Goal: Task Accomplishment & Management: Manage account settings

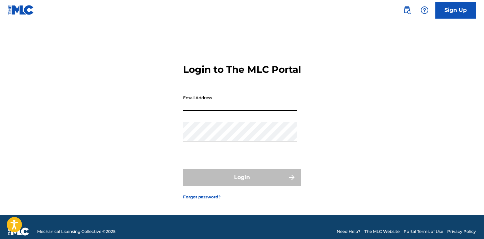
click at [230, 106] on input "Email Address" at bounding box center [240, 101] width 114 height 19
type input "JOELTYRIL"
type input "[EMAIL_ADDRESS][DOMAIN_NAME]"
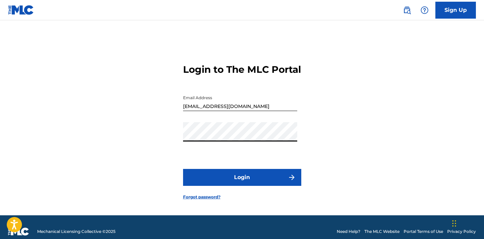
click at [183, 169] on button "Login" at bounding box center [242, 177] width 118 height 17
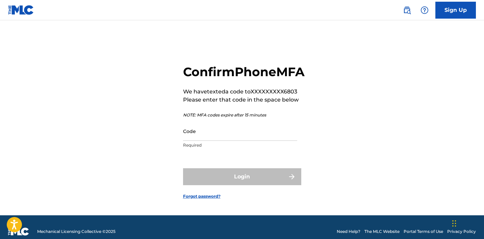
click at [208, 141] on input "Code" at bounding box center [240, 130] width 114 height 19
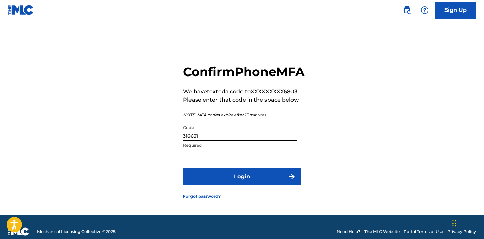
type input "316631"
click at [250, 180] on button "Login" at bounding box center [242, 176] width 118 height 17
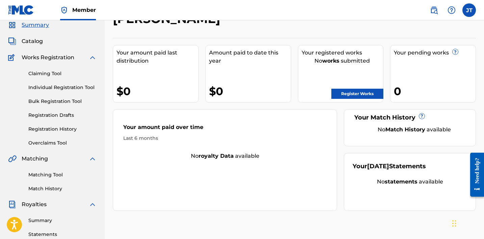
scroll to position [23, 0]
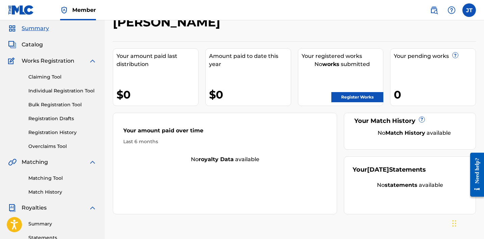
click at [44, 77] on link "Claiming Tool" at bounding box center [62, 76] width 68 height 7
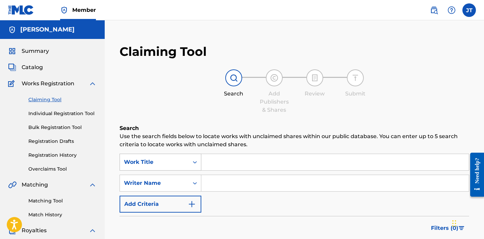
click at [192, 162] on div "Search Form" at bounding box center [195, 162] width 12 height 12
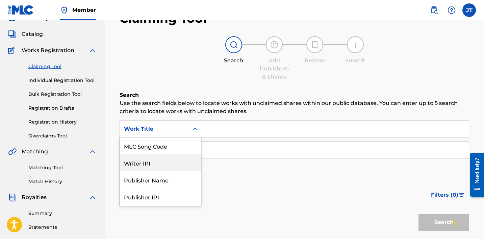
scroll to position [33, 0]
click at [180, 163] on div "Writer IPI" at bounding box center [160, 162] width 81 height 17
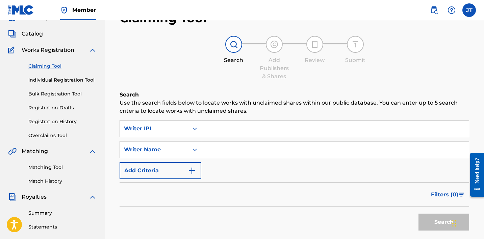
click at [234, 128] on input "Search Form" at bounding box center [335, 128] width 268 height 16
paste input "00752609728"
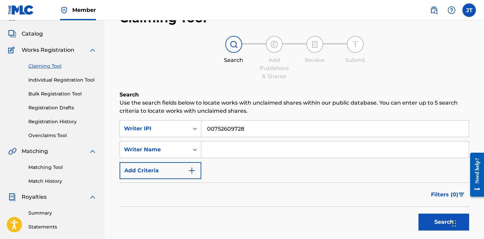
type input "00752609728"
click at [426, 221] on button "Search" at bounding box center [444, 221] width 51 height 17
click at [433, 220] on button "Search" at bounding box center [444, 221] width 51 height 17
click at [241, 151] on input "Search Form" at bounding box center [335, 149] width 268 height 16
type input "[PERSON_NAME]"
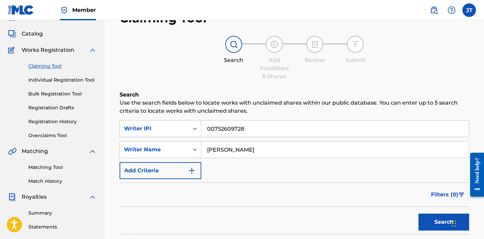
click at [432, 214] on button "Search" at bounding box center [444, 221] width 51 height 17
click at [262, 129] on input "00752609728" at bounding box center [335, 128] width 268 height 16
type input "0"
click at [430, 219] on button "Search" at bounding box center [444, 221] width 51 height 17
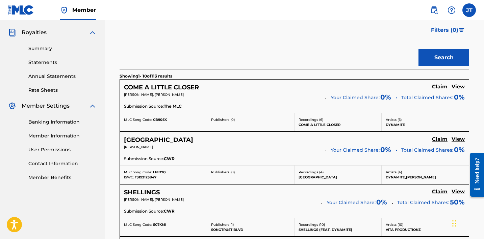
scroll to position [199, 0]
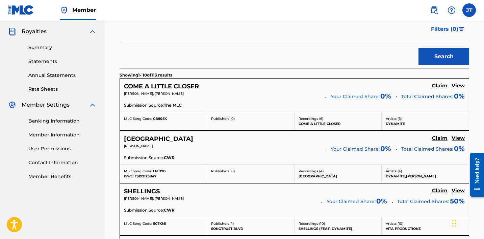
click at [438, 86] on h5 "Claim" at bounding box center [440, 85] width 16 height 6
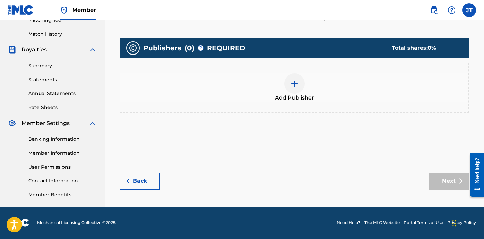
click at [288, 85] on div at bounding box center [294, 83] width 20 height 20
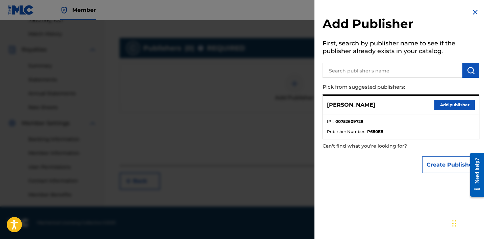
click at [447, 105] on button "Add publisher" at bounding box center [455, 105] width 41 height 10
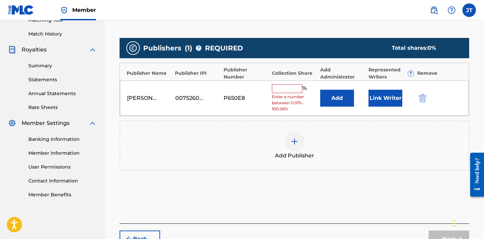
click at [291, 89] on input "text" at bounding box center [287, 88] width 30 height 9
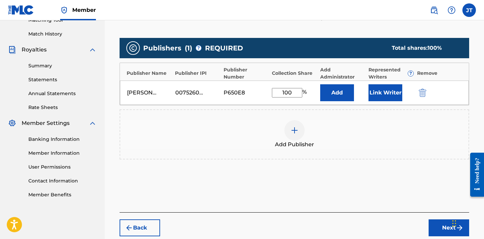
type input "100"
click at [348, 94] on button "Add" at bounding box center [337, 92] width 34 height 17
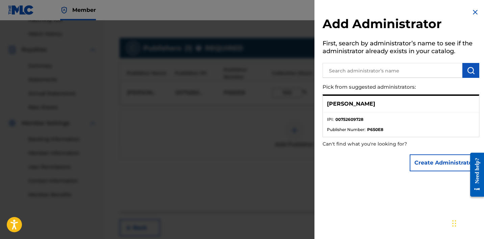
click at [474, 13] on img at bounding box center [475, 12] width 8 height 8
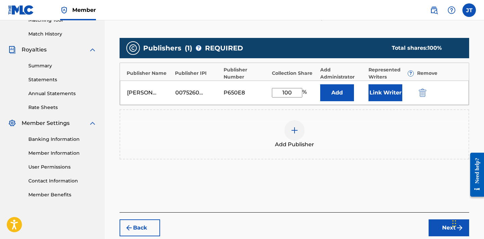
click at [440, 224] on button "Next" at bounding box center [449, 227] width 41 height 17
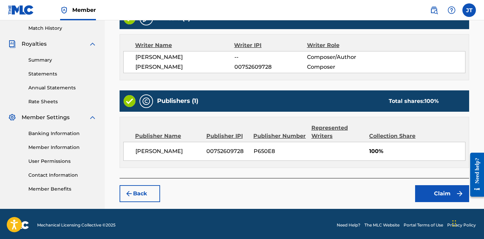
scroll to position [188, 0]
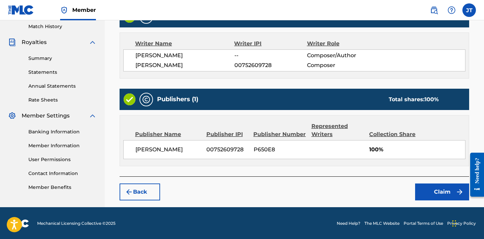
click at [432, 184] on button "Claim" at bounding box center [442, 191] width 54 height 17
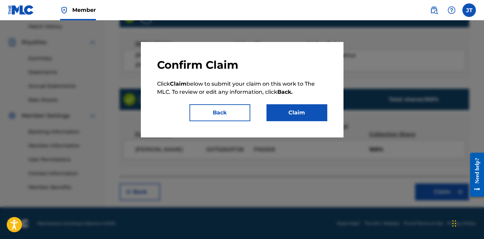
click at [304, 107] on button "Claim" at bounding box center [297, 112] width 61 height 17
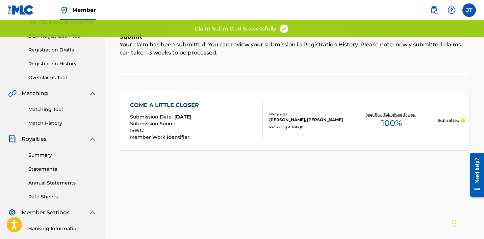
scroll to position [0, 0]
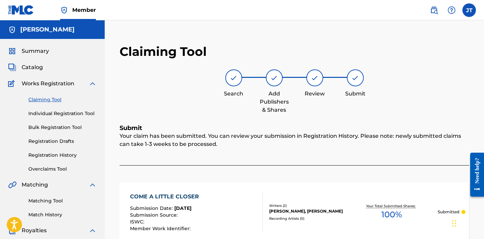
click at [48, 97] on link "Claiming Tool" at bounding box center [62, 99] width 68 height 7
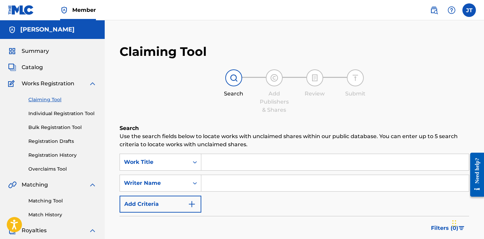
click at [243, 185] on input "Search Form" at bounding box center [335, 183] width 268 height 16
type input "[PERSON_NAME]"
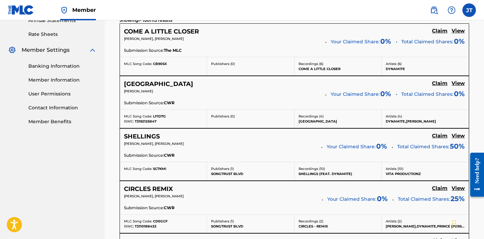
scroll to position [257, 0]
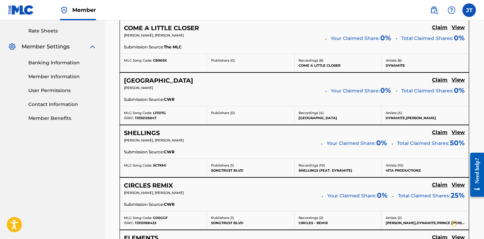
click at [434, 31] on h5 "Claim" at bounding box center [440, 27] width 16 height 6
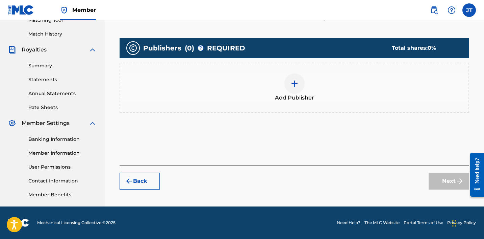
scroll to position [180, 0]
click at [302, 83] on div at bounding box center [294, 83] width 20 height 20
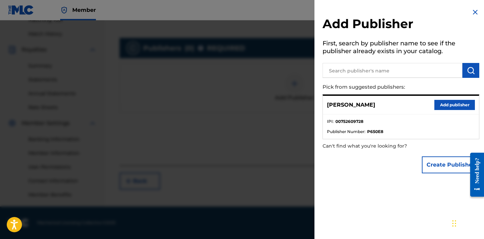
click at [473, 13] on img at bounding box center [475, 12] width 8 height 8
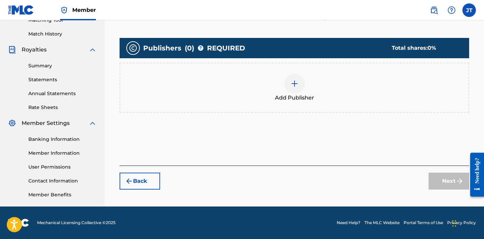
click at [293, 77] on div at bounding box center [294, 83] width 20 height 20
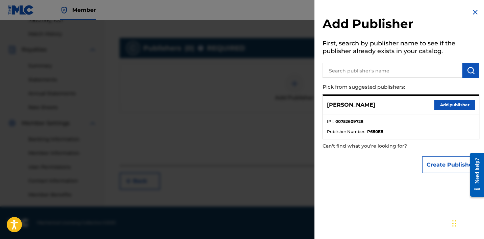
click at [443, 105] on button "Add publisher" at bounding box center [455, 105] width 41 height 10
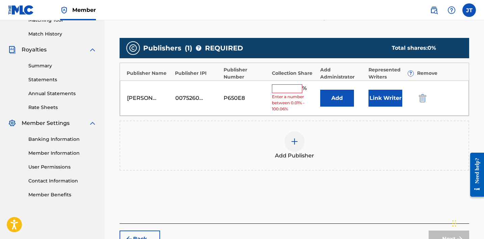
click at [284, 89] on input "text" at bounding box center [287, 88] width 30 height 9
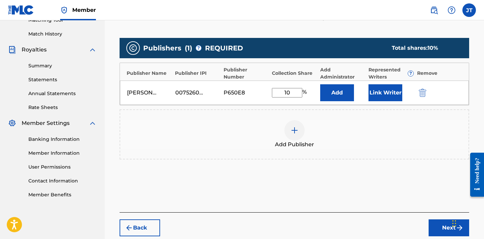
type input "100"
click at [435, 224] on button "Next" at bounding box center [449, 227] width 41 height 17
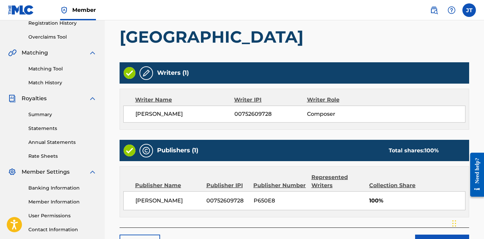
scroll to position [183, 0]
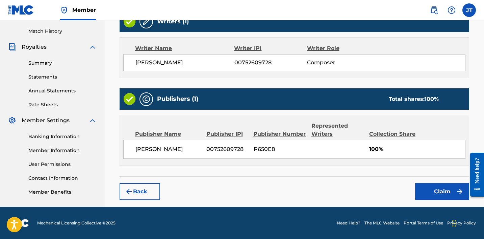
click at [444, 189] on button "Claim" at bounding box center [442, 191] width 54 height 17
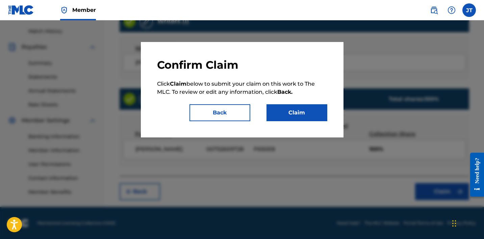
click at [299, 107] on button "Claim" at bounding box center [297, 112] width 61 height 17
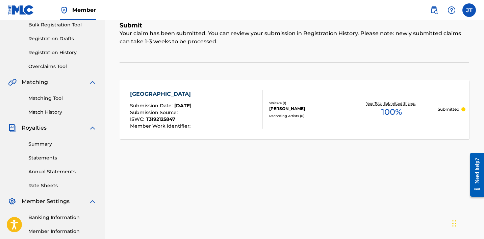
scroll to position [66, 0]
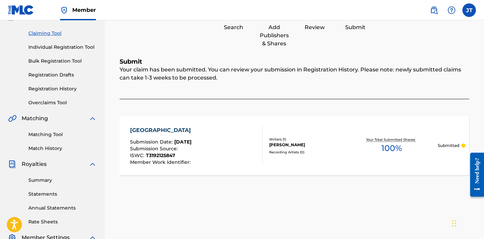
click at [53, 105] on link "Overclaims Tool" at bounding box center [62, 102] width 68 height 7
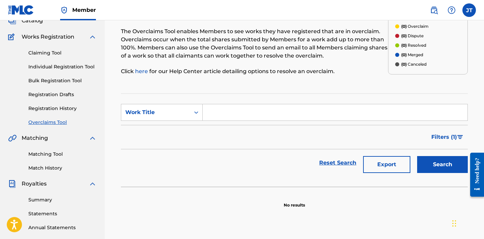
scroll to position [44, 0]
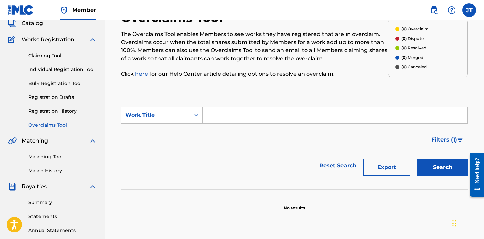
click at [46, 116] on div "Claiming Tool Individual Registration Tool Bulk Registration Tool Registration …" at bounding box center [52, 86] width 89 height 85
click at [54, 109] on link "Registration History" at bounding box center [62, 110] width 68 height 7
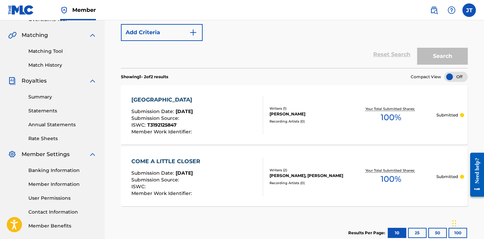
scroll to position [156, 0]
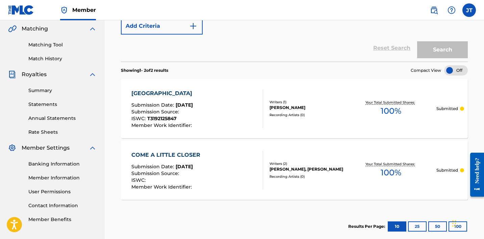
click at [453, 70] on div at bounding box center [456, 70] width 24 height 10
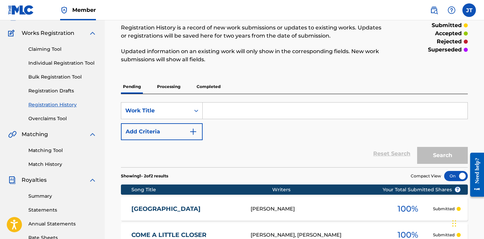
scroll to position [50, 0]
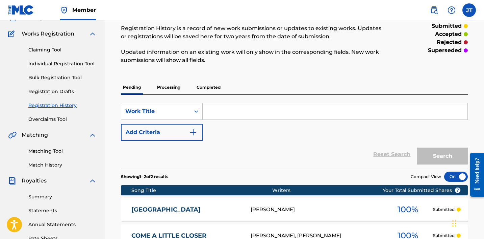
click at [46, 53] on link "Claiming Tool" at bounding box center [62, 49] width 68 height 7
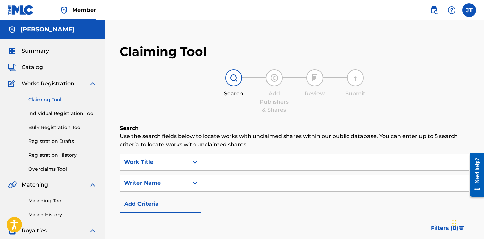
click at [222, 183] on input "Search Form" at bounding box center [335, 183] width 268 height 16
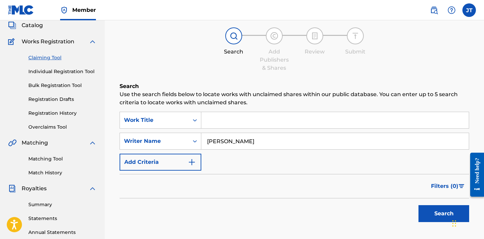
scroll to position [54, 0]
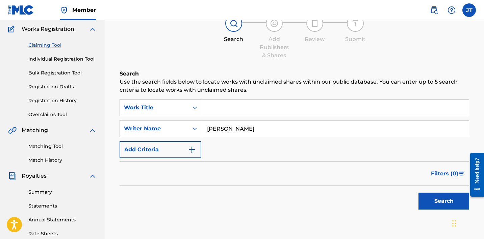
type input "[PERSON_NAME]"
click at [438, 208] on button "Search" at bounding box center [444, 200] width 51 height 17
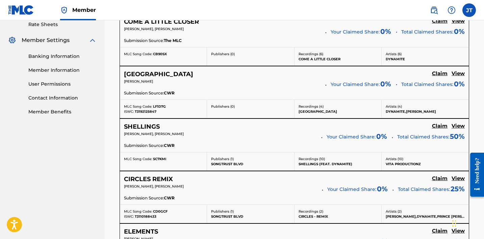
scroll to position [264, 0]
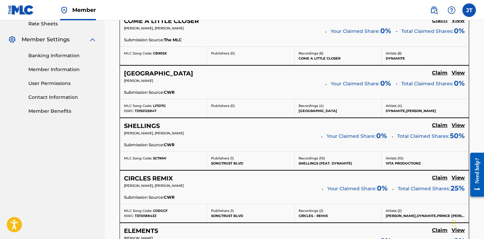
click at [348, 137] on span "Your Claimed Share:" at bounding box center [351, 135] width 49 height 7
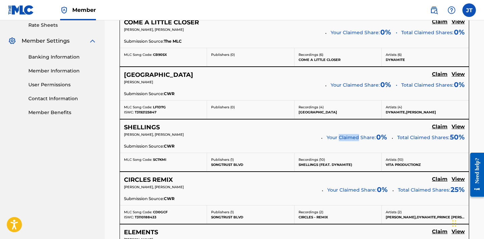
click at [318, 138] on div "[PERSON_NAME], [PERSON_NAME] Your Claimed Share: 0 % Total Claimed Shares: 50 %" at bounding box center [294, 137] width 341 height 11
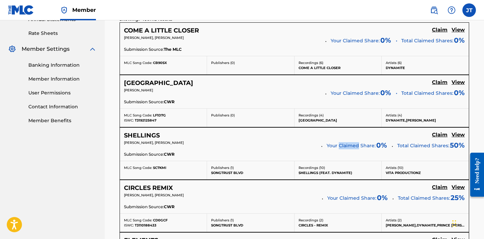
scroll to position [258, 0]
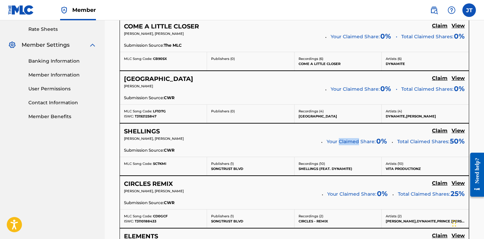
click at [444, 29] on h5 "Claim" at bounding box center [440, 26] width 16 height 6
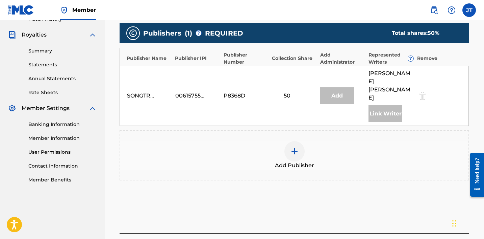
scroll to position [194, 0]
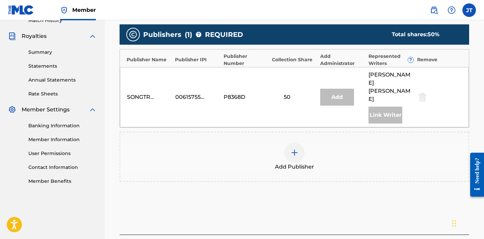
click at [297, 148] on img at bounding box center [295, 152] width 8 height 8
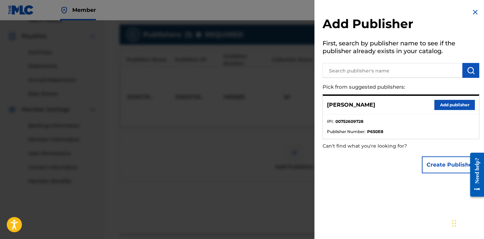
click at [438, 102] on button "Add publisher" at bounding box center [455, 105] width 41 height 10
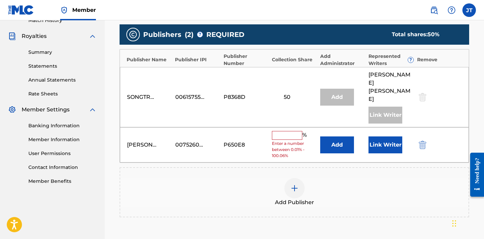
click at [287, 131] on input "text" at bounding box center [287, 135] width 30 height 9
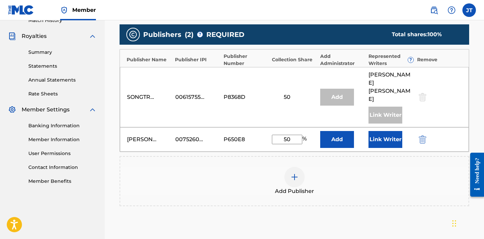
type input "50"
click at [336, 131] on button "Add" at bounding box center [337, 139] width 34 height 17
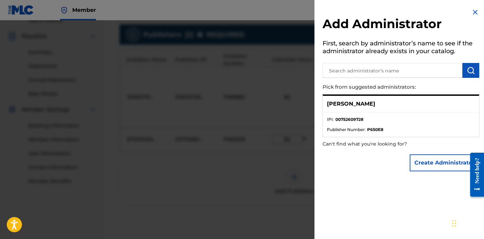
click at [473, 13] on img at bounding box center [475, 12] width 8 height 8
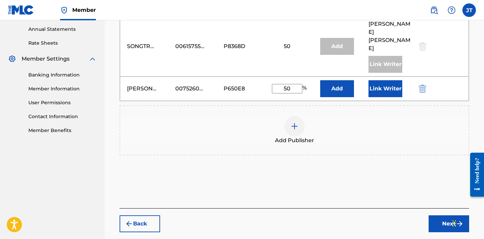
click at [439, 215] on button "Next" at bounding box center [449, 223] width 41 height 17
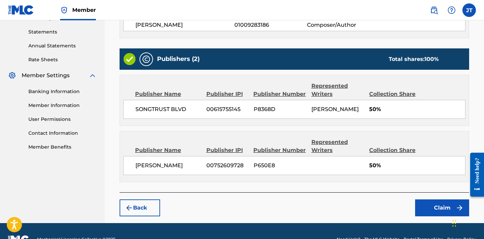
scroll to position [243, 0]
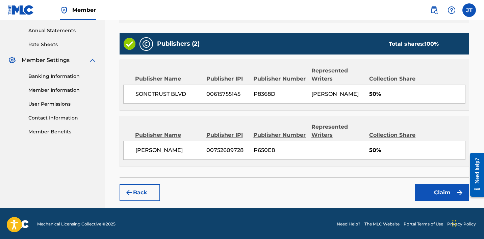
click at [442, 194] on button "Claim" at bounding box center [442, 192] width 54 height 17
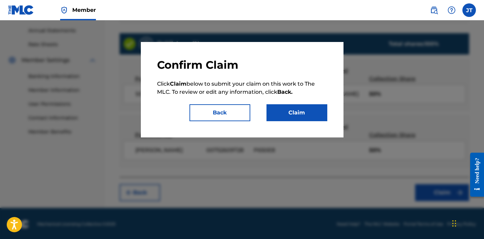
click at [297, 111] on button "Claim" at bounding box center [297, 112] width 61 height 17
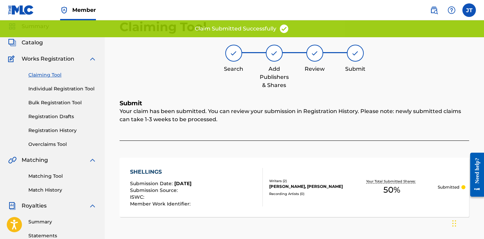
scroll to position [24, 0]
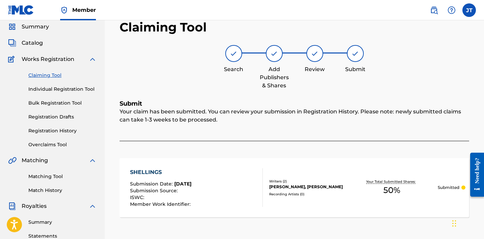
click at [49, 74] on link "Claiming Tool" at bounding box center [62, 75] width 68 height 7
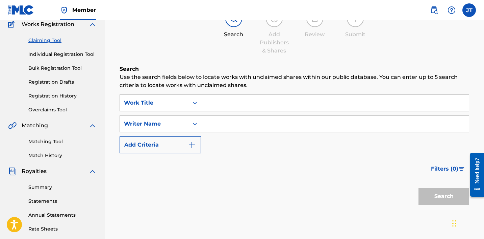
scroll to position [59, 0]
click at [224, 125] on input "Search Form" at bounding box center [335, 124] width 268 height 16
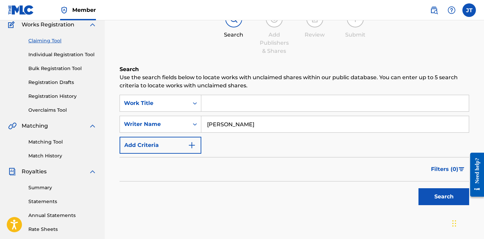
type input "[PERSON_NAME]"
click at [419, 188] on button "Search" at bounding box center [444, 196] width 51 height 17
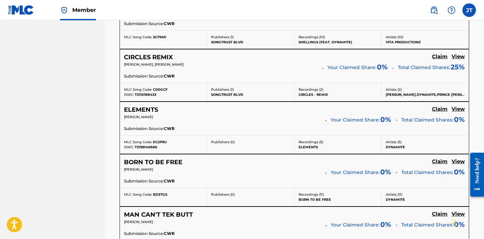
scroll to position [389, 0]
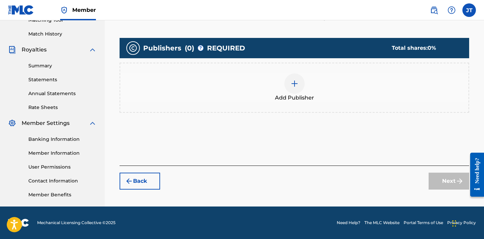
click at [297, 78] on div at bounding box center [294, 83] width 20 height 20
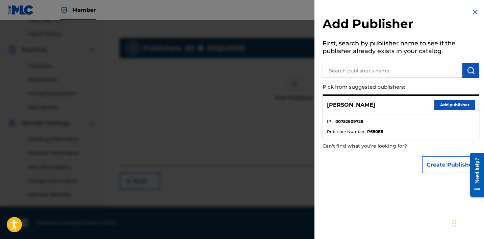
click at [438, 103] on button "Add publisher" at bounding box center [455, 105] width 41 height 10
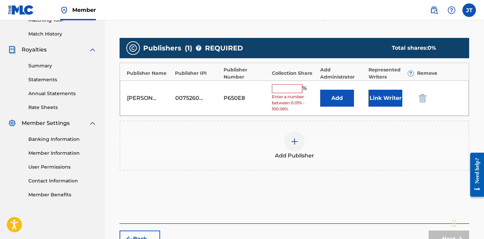
click at [292, 89] on input "text" at bounding box center [287, 88] width 30 height 9
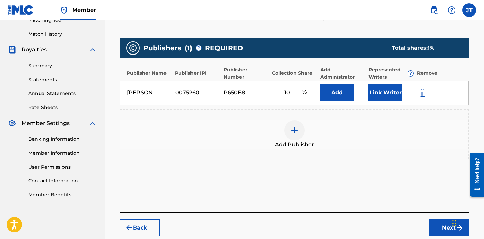
type input "100"
click at [444, 227] on button "Next" at bounding box center [449, 227] width 41 height 17
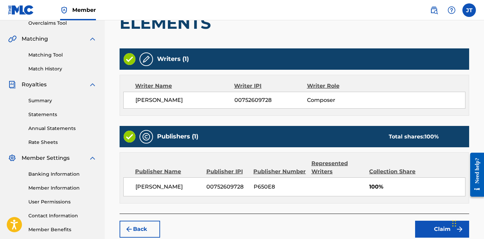
scroll to position [145, 0]
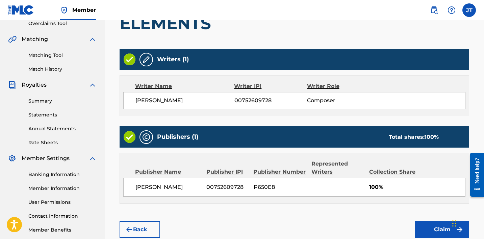
click at [437, 234] on button "Claim" at bounding box center [442, 229] width 54 height 17
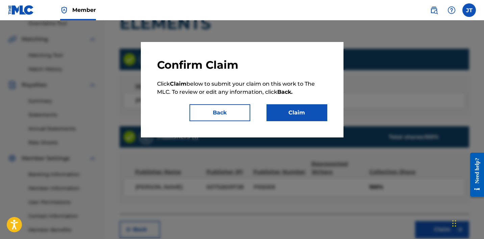
click at [303, 118] on button "Claim" at bounding box center [297, 112] width 61 height 17
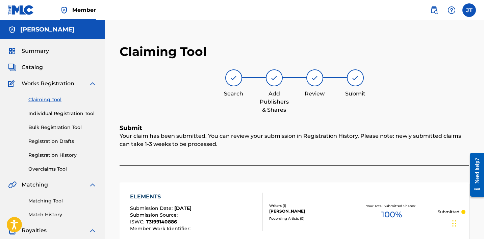
scroll to position [2, 0]
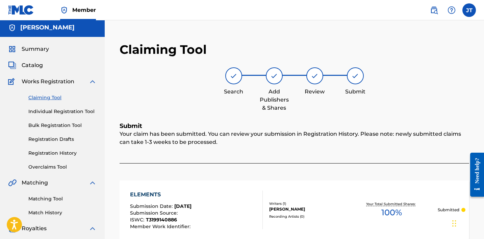
click at [87, 83] on div "Works Registration" at bounding box center [52, 81] width 89 height 8
click at [96, 81] on img at bounding box center [93, 81] width 8 height 8
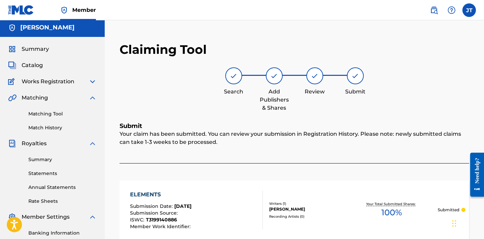
click at [59, 124] on link "Match History" at bounding box center [62, 127] width 68 height 7
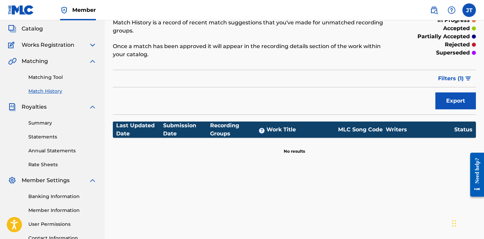
scroll to position [38, 0]
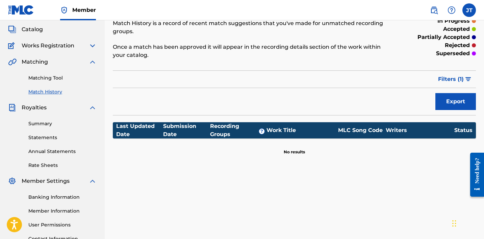
click at [43, 91] on link "Match History" at bounding box center [62, 91] width 68 height 7
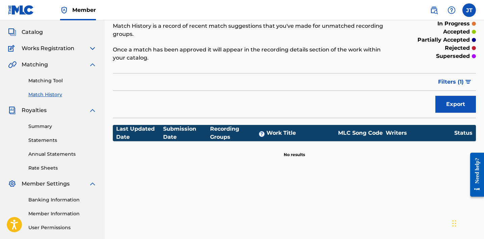
scroll to position [39, 0]
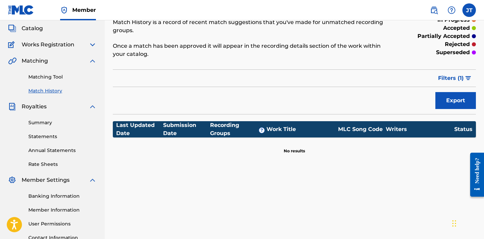
click at [40, 76] on link "Matching Tool" at bounding box center [62, 76] width 68 height 7
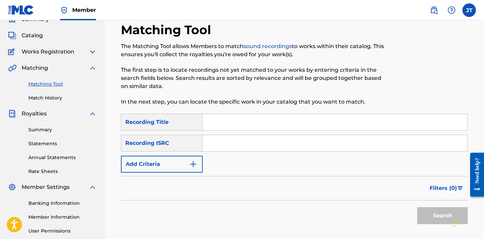
scroll to position [96, 0]
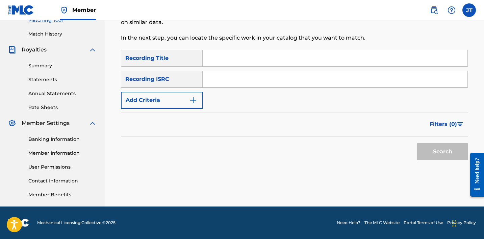
click at [51, 64] on link "Summary" at bounding box center [62, 65] width 68 height 7
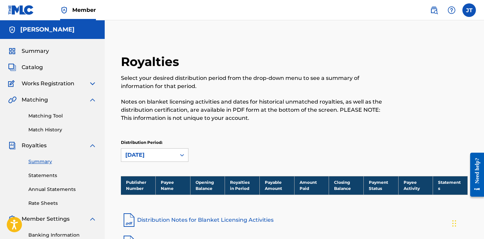
click at [48, 90] on div "Summary Catalog Works Registration Claiming Tool Individual Registration Tool B…" at bounding box center [52, 170] width 105 height 263
click at [74, 82] on span "Works Registration" at bounding box center [48, 83] width 53 height 8
click at [92, 85] on img at bounding box center [93, 83] width 8 height 8
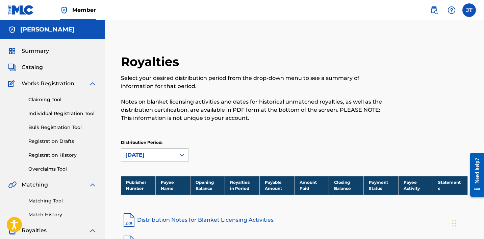
click at [54, 168] on link "Overclaims Tool" at bounding box center [62, 168] width 68 height 7
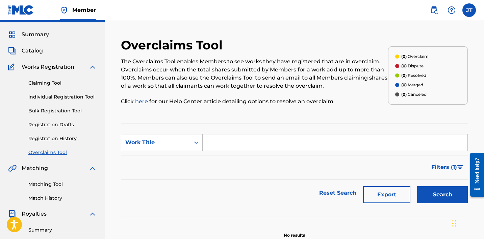
scroll to position [14, 0]
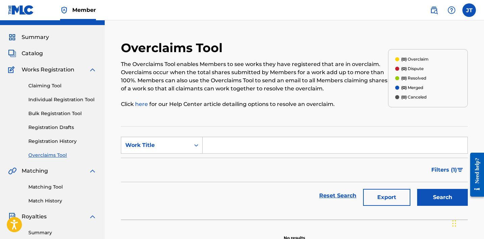
click at [49, 142] on link "Registration History" at bounding box center [62, 141] width 68 height 7
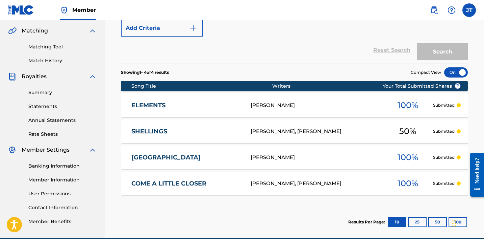
scroll to position [153, 0]
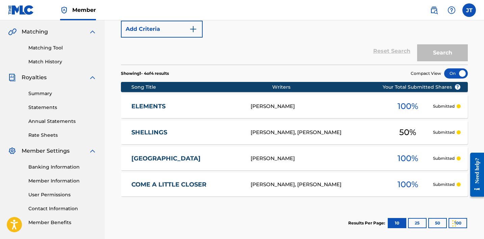
click at [418, 224] on button "25" at bounding box center [417, 223] width 19 height 10
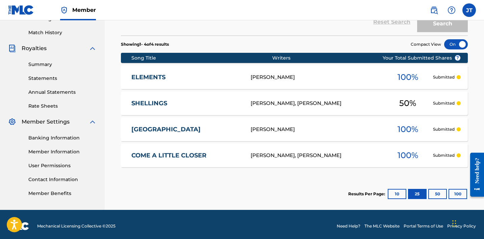
scroll to position [182, 0]
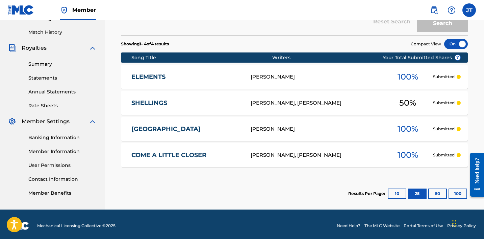
click at [397, 195] on button "10" at bounding box center [397, 193] width 19 height 10
click at [50, 138] on link "Banking Information" at bounding box center [62, 137] width 68 height 7
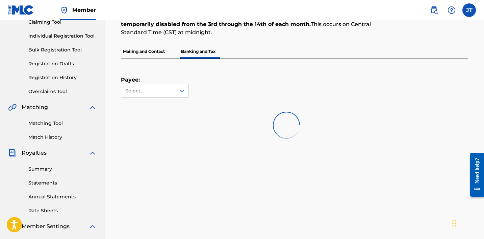
scroll to position [87, 0]
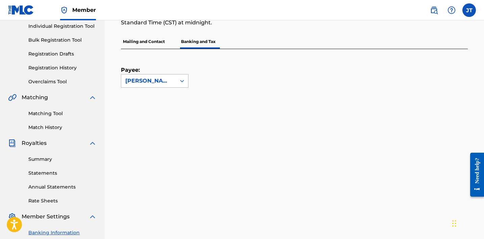
click at [182, 80] on icon at bounding box center [182, 80] width 7 height 7
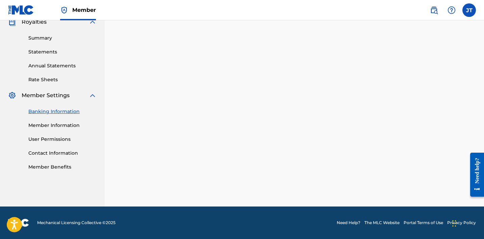
scroll to position [208, 0]
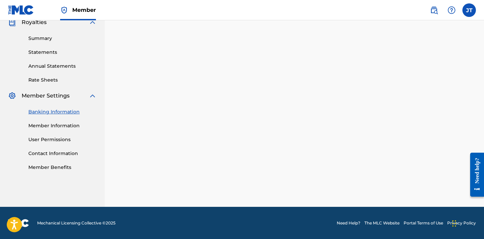
click at [44, 111] on link "Banking Information" at bounding box center [62, 111] width 68 height 7
click at [43, 128] on link "Member Information" at bounding box center [62, 125] width 68 height 7
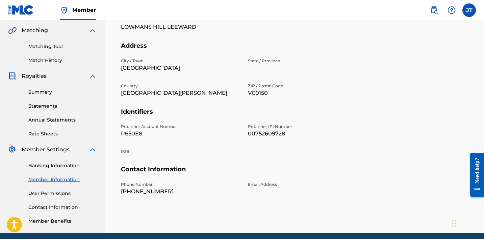
scroll to position [180, 0]
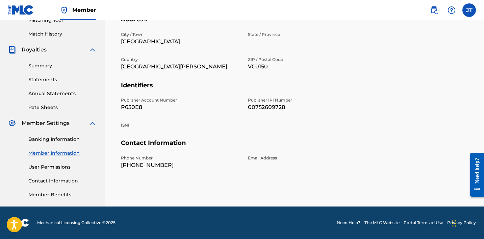
click at [45, 165] on link "User Permissions" at bounding box center [62, 166] width 68 height 7
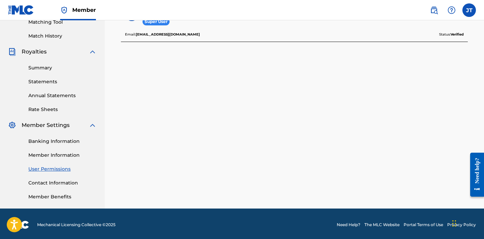
scroll to position [180, 0]
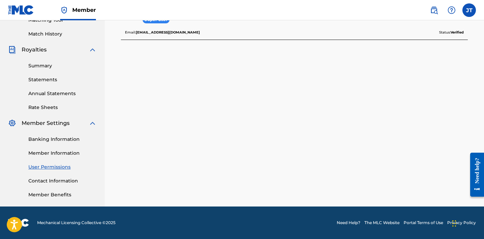
click at [44, 179] on link "Contact Information" at bounding box center [62, 180] width 68 height 7
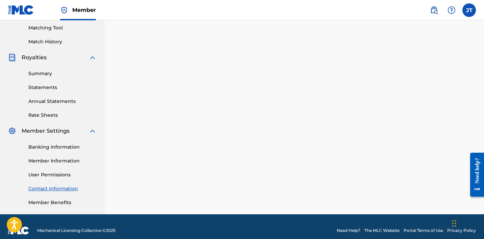
scroll to position [180, 0]
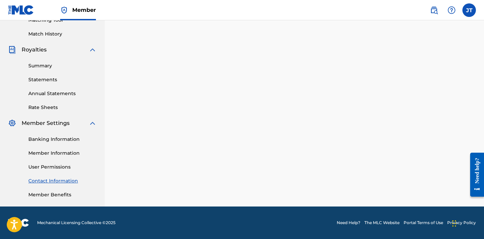
click at [39, 192] on link "Member Benefits" at bounding box center [62, 194] width 68 height 7
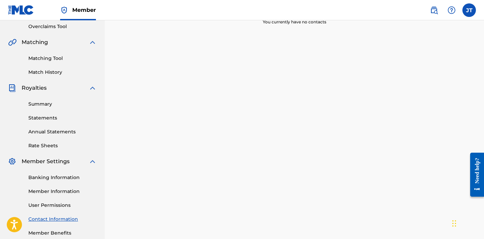
scroll to position [143, 0]
click at [44, 106] on link "Summary" at bounding box center [62, 103] width 68 height 7
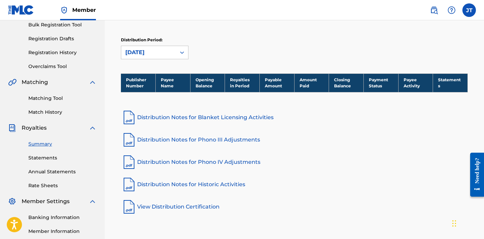
scroll to position [102, 0]
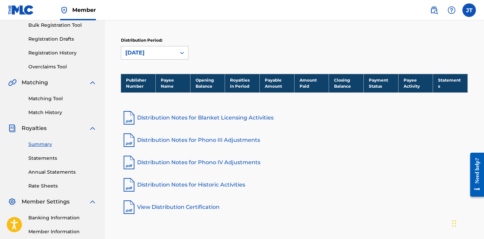
click at [41, 115] on link "Match History" at bounding box center [62, 112] width 68 height 7
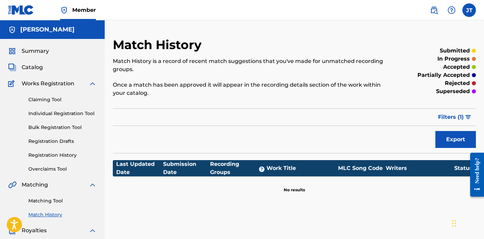
click at [33, 73] on div "Summary Catalog Works Registration Claiming Tool Individual Registration Tool B…" at bounding box center [52, 213] width 105 height 348
click at [36, 69] on span "Catalog" at bounding box center [32, 67] width 21 height 8
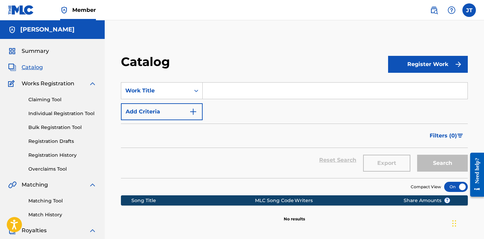
click at [88, 86] on div "Works Registration" at bounding box center [52, 83] width 89 height 8
click at [89, 85] on img at bounding box center [93, 83] width 8 height 8
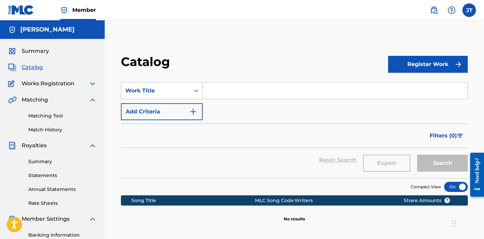
click at [31, 31] on h5 "[PERSON_NAME]" at bounding box center [47, 30] width 54 height 8
click at [12, 30] on img at bounding box center [12, 30] width 8 height 8
click at [21, 14] on img at bounding box center [21, 10] width 26 height 10
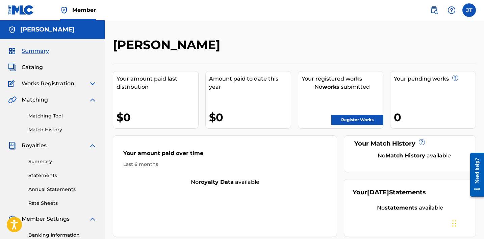
click at [92, 85] on img at bounding box center [93, 83] width 8 height 8
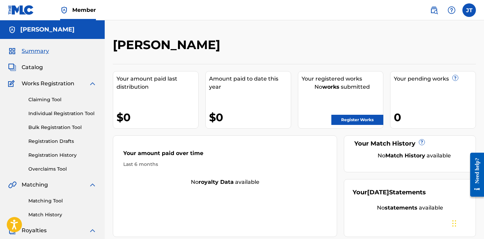
click at [47, 99] on link "Claiming Tool" at bounding box center [62, 99] width 68 height 7
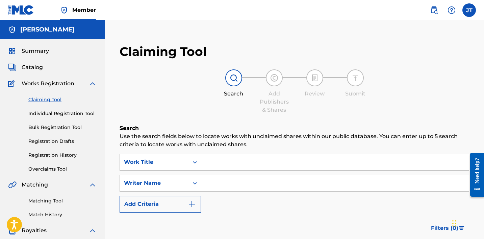
click at [209, 183] on input "Search Form" at bounding box center [335, 183] width 268 height 16
click at [218, 182] on input "Search Form" at bounding box center [335, 183] width 268 height 16
type input "[PERSON_NAME]"
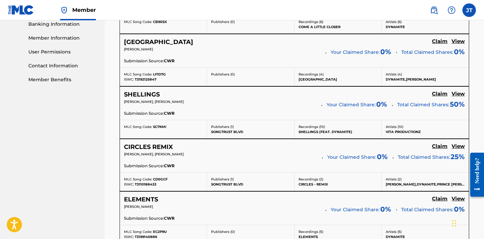
scroll to position [301, 0]
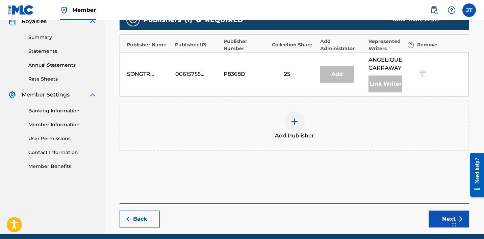
scroll to position [209, 0]
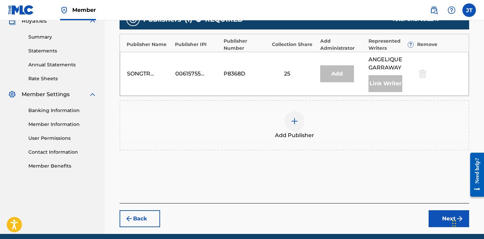
click at [295, 126] on div at bounding box center [294, 121] width 20 height 20
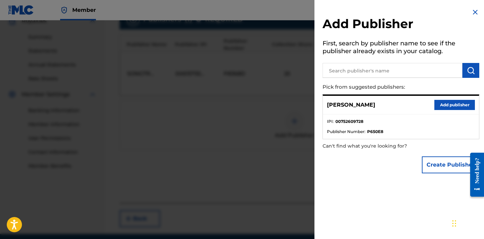
click at [448, 108] on button "Add publisher" at bounding box center [455, 105] width 41 height 10
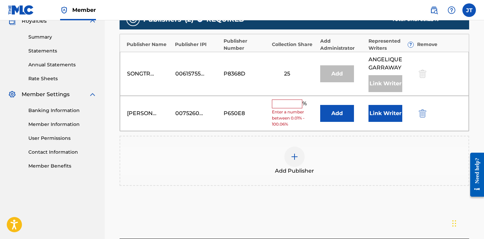
click at [286, 103] on input "text" at bounding box center [287, 103] width 30 height 9
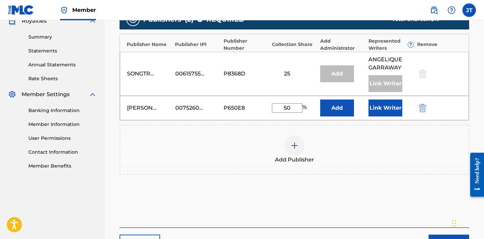
type input "5"
type input "25"
click at [340, 108] on button "Add" at bounding box center [337, 107] width 34 height 17
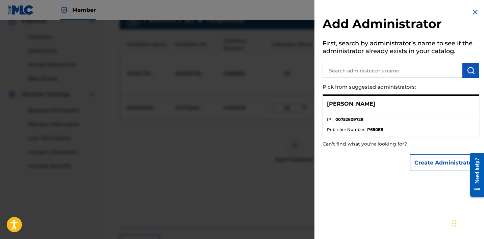
click at [421, 156] on button "Create Administrator" at bounding box center [445, 162] width 70 height 17
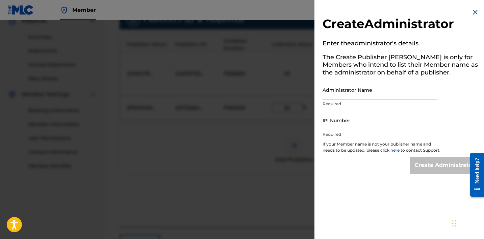
click at [472, 12] on img at bounding box center [475, 12] width 8 height 8
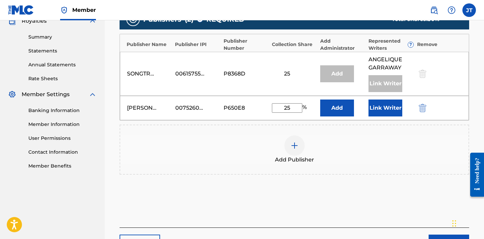
click at [385, 109] on button "Link Writer" at bounding box center [386, 107] width 34 height 17
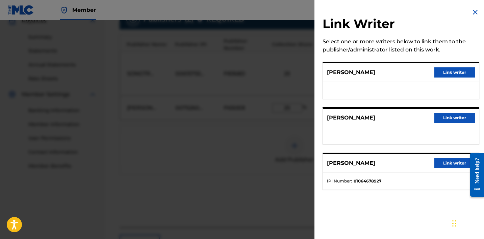
click at [443, 70] on button "Link writer" at bounding box center [455, 72] width 41 height 10
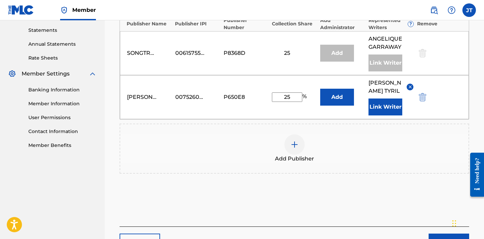
scroll to position [272, 0]
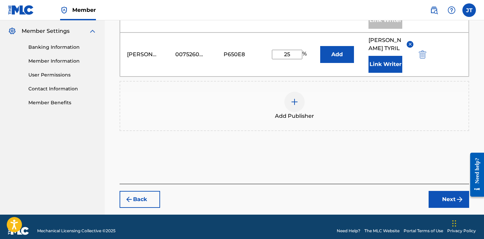
click at [447, 191] on button "Next" at bounding box center [449, 199] width 41 height 17
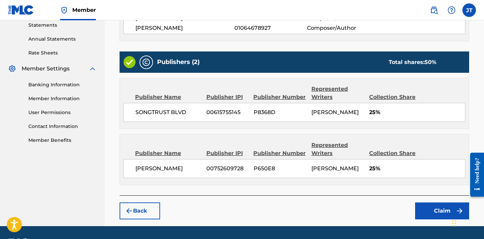
scroll to position [262, 0]
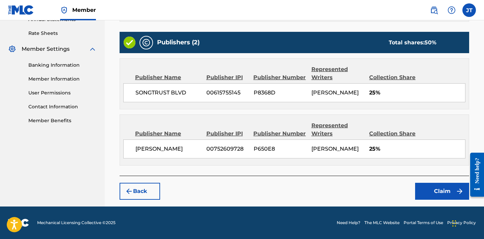
click at [445, 192] on button "Claim" at bounding box center [442, 190] width 54 height 17
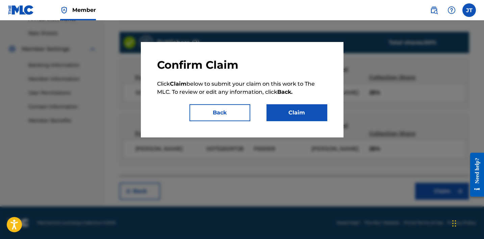
click at [313, 107] on button "Claim" at bounding box center [297, 112] width 61 height 17
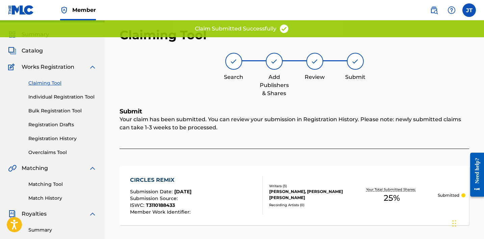
scroll to position [0, 0]
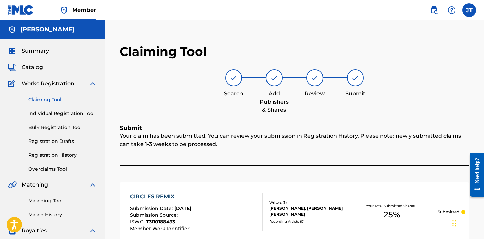
click at [54, 158] on link "Registration History" at bounding box center [62, 154] width 68 height 7
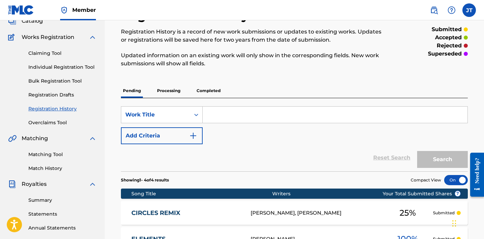
scroll to position [46, 0]
click at [53, 122] on link "Overclaims Tool" at bounding box center [62, 122] width 68 height 7
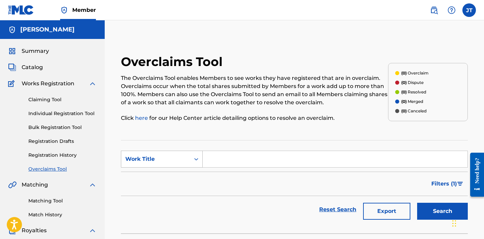
click at [164, 155] on div "Work Title" at bounding box center [155, 159] width 61 height 8
click at [226, 163] on input "Search Form" at bounding box center [335, 159] width 265 height 16
click at [417, 202] on button "Search" at bounding box center [442, 210] width 51 height 17
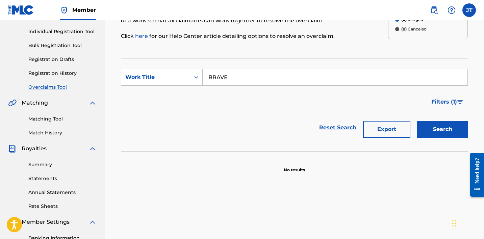
scroll to position [82, 0]
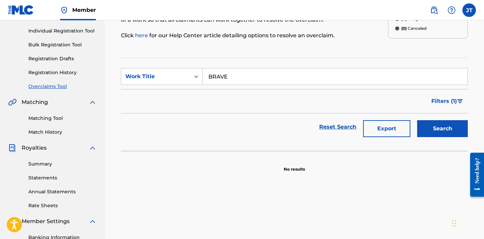
click at [212, 78] on input "BRAVE" at bounding box center [335, 76] width 265 height 16
click at [210, 78] on input "BRAVE" at bounding box center [335, 76] width 265 height 16
click at [417, 120] on button "Search" at bounding box center [442, 128] width 51 height 17
drag, startPoint x: 247, startPoint y: 69, endPoint x: 241, endPoint y: 72, distance: 6.4
click at [241, 72] on input "DYNAMITE BRAVE" at bounding box center [335, 76] width 265 height 16
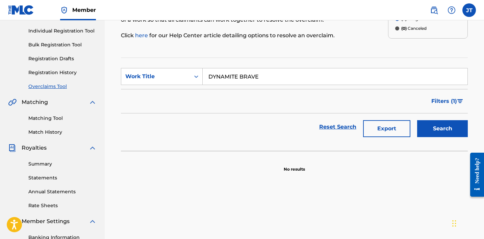
drag, startPoint x: 239, startPoint y: 76, endPoint x: 184, endPoint y: 65, distance: 55.5
click at [184, 65] on section "SearchWithCriteria93da00c8-bd21-4731-8d00-aa03e56b64dc Work Title DYNAMITE BRAV…" at bounding box center [294, 103] width 347 height 93
type input "BRAVE"
click at [417, 120] on button "Search" at bounding box center [442, 128] width 51 height 17
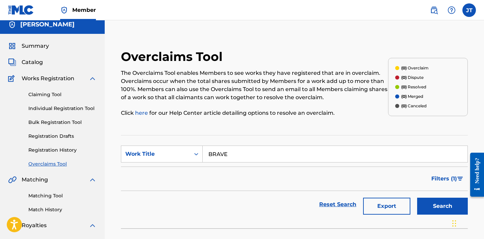
scroll to position [5, 0]
click at [47, 96] on link "Claiming Tool" at bounding box center [62, 94] width 68 height 7
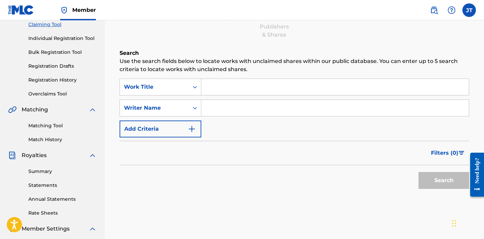
scroll to position [76, 0]
click at [219, 112] on input "Search Form" at bounding box center [335, 107] width 268 height 16
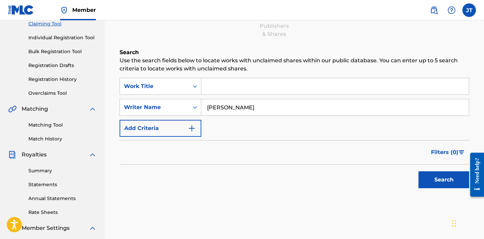
type input "[PERSON_NAME]"
click at [419, 171] on button "Search" at bounding box center [444, 179] width 51 height 17
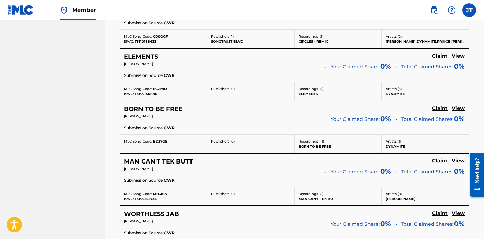
scroll to position [445, 0]
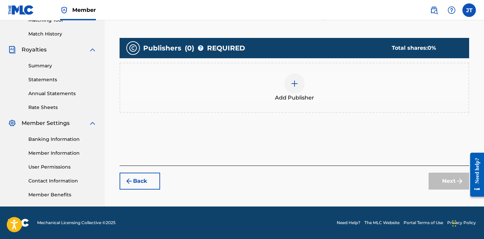
scroll to position [180, 0]
click at [294, 81] on img at bounding box center [295, 83] width 8 height 8
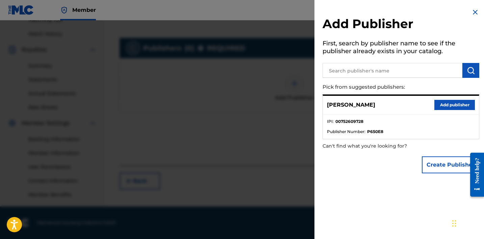
click at [437, 105] on button "Add publisher" at bounding box center [455, 105] width 41 height 10
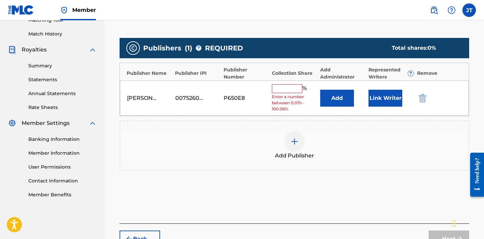
click at [288, 85] on input "text" at bounding box center [287, 88] width 30 height 9
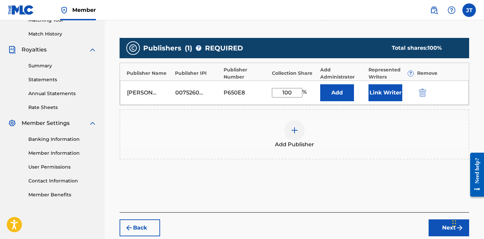
type input "100"
click at [379, 92] on button "Link Writer" at bounding box center [386, 92] width 34 height 17
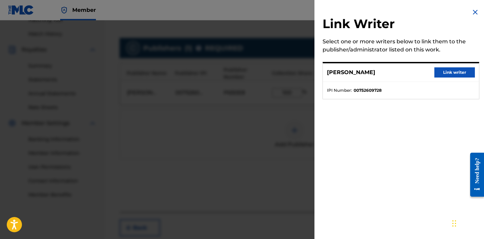
click at [442, 73] on button "Link writer" at bounding box center [455, 72] width 41 height 10
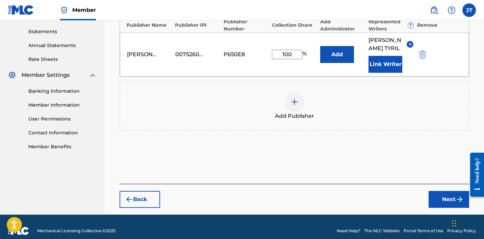
click at [452, 195] on button "Next" at bounding box center [449, 199] width 41 height 17
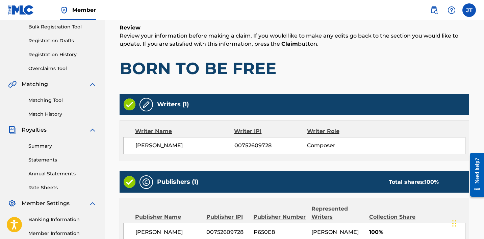
scroll to position [183, 0]
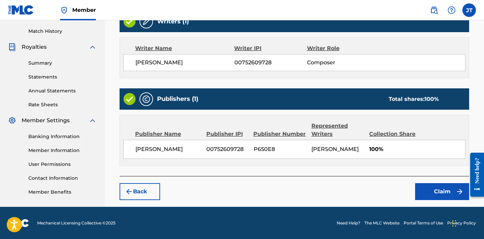
click at [439, 190] on button "Claim" at bounding box center [442, 191] width 54 height 17
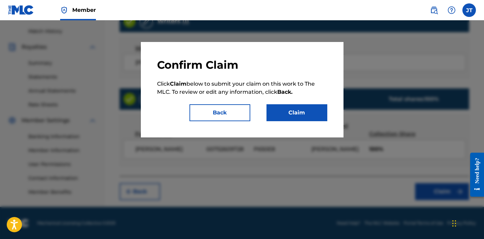
click at [298, 116] on button "Claim" at bounding box center [297, 112] width 61 height 17
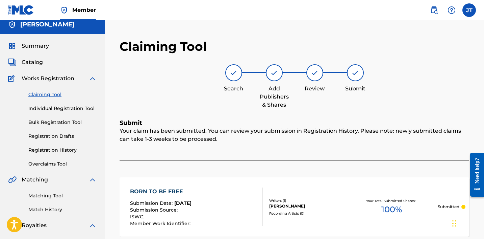
scroll to position [0, 0]
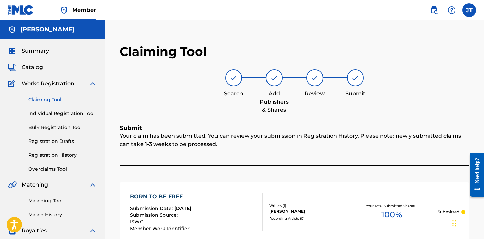
click at [48, 99] on link "Claiming Tool" at bounding box center [62, 99] width 68 height 7
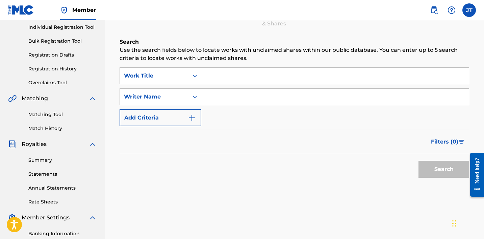
scroll to position [88, 0]
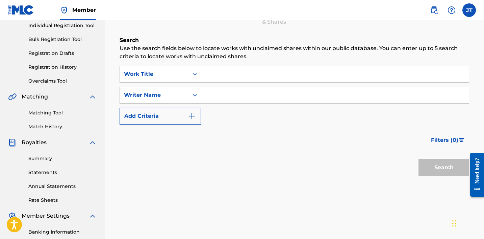
click at [216, 95] on input "Search Form" at bounding box center [335, 95] width 268 height 16
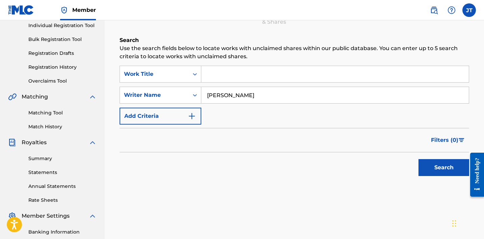
type input "[PERSON_NAME]"
click at [419, 159] on button "Search" at bounding box center [444, 167] width 51 height 17
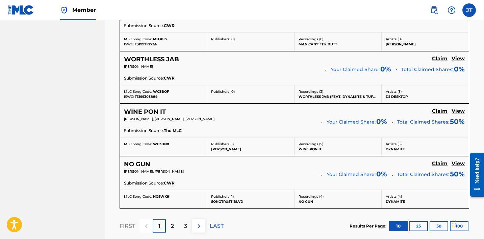
scroll to position [592, 0]
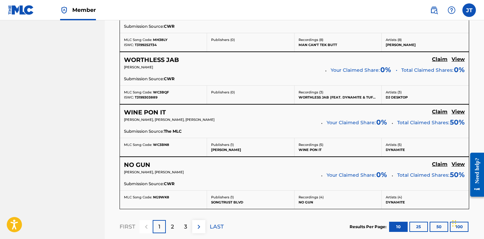
click at [431, 111] on div "WINE PON IT Claim View" at bounding box center [294, 112] width 341 height 8
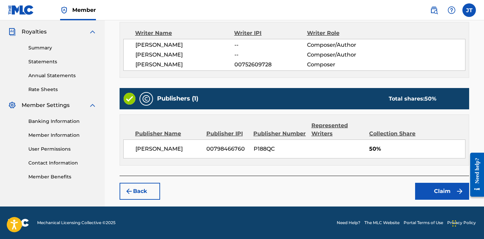
scroll to position [198, 0]
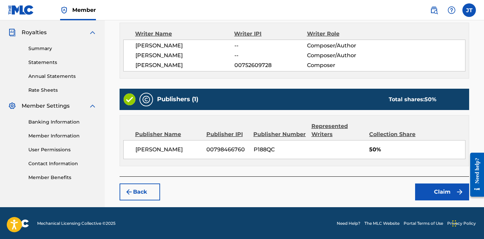
click at [450, 189] on button "Claim" at bounding box center [442, 191] width 54 height 17
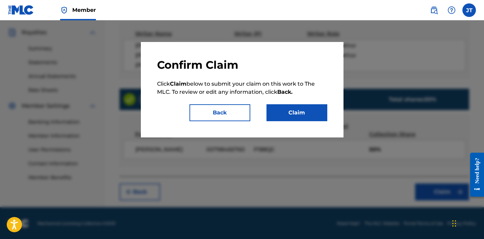
click at [235, 118] on button "Back" at bounding box center [220, 112] width 61 height 17
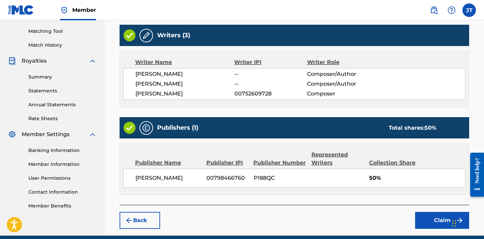
scroll to position [174, 0]
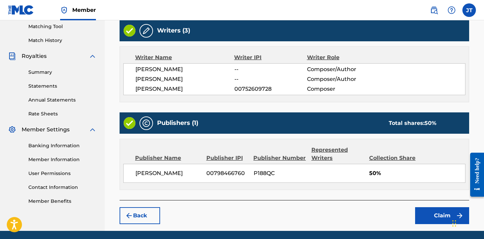
click at [434, 212] on button "Claim" at bounding box center [442, 215] width 54 height 17
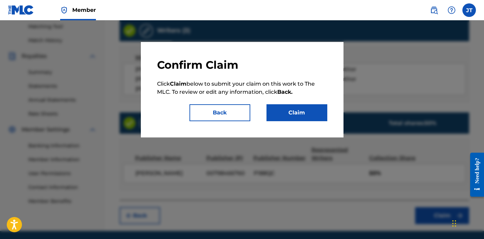
click at [287, 111] on button "Claim" at bounding box center [297, 112] width 61 height 17
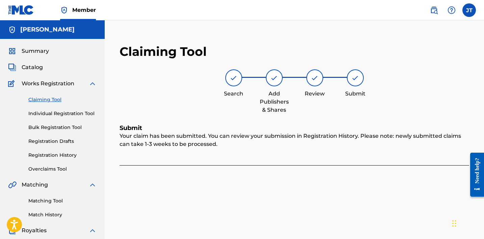
scroll to position [0, 0]
click at [45, 99] on link "Claiming Tool" at bounding box center [62, 99] width 68 height 7
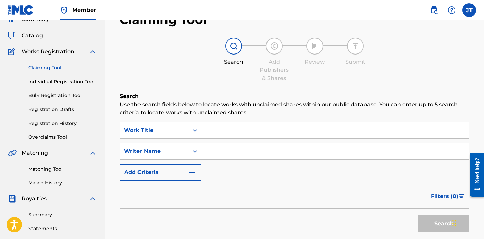
scroll to position [32, 0]
click at [44, 125] on link "Registration History" at bounding box center [62, 122] width 68 height 7
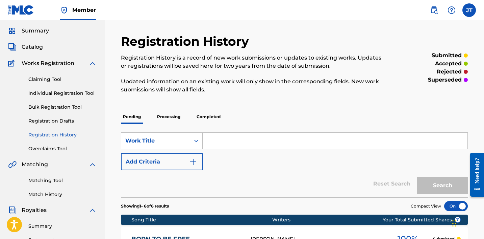
scroll to position [18, 0]
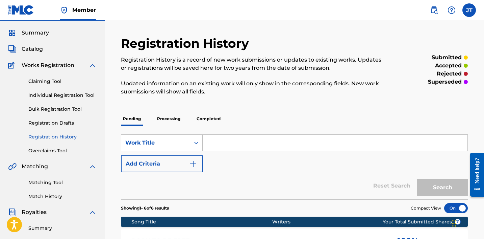
click at [44, 82] on link "Claiming Tool" at bounding box center [62, 81] width 68 height 7
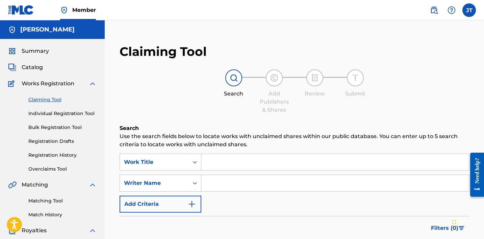
click at [225, 185] on input "Search Form" at bounding box center [335, 183] width 268 height 16
type input "[PERSON_NAME]"
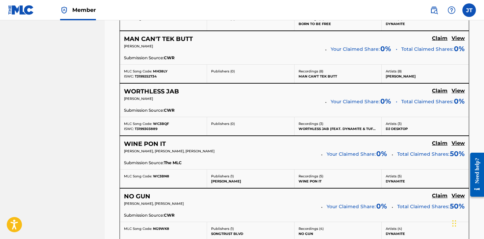
scroll to position [562, 0]
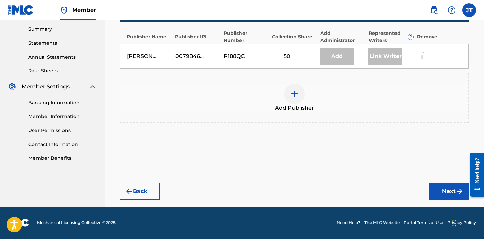
click at [296, 91] on img at bounding box center [295, 94] width 8 height 8
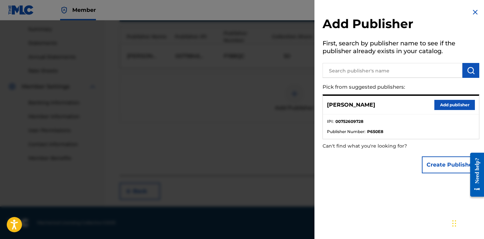
click at [445, 103] on button "Add publisher" at bounding box center [455, 105] width 41 height 10
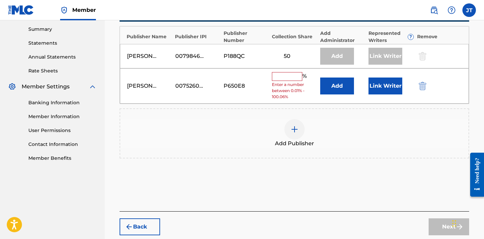
click at [291, 76] on input "text" at bounding box center [287, 76] width 30 height 9
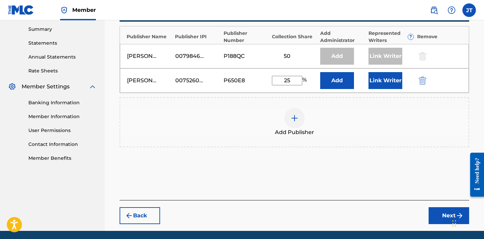
type input "25"
click at [378, 79] on button "Link Writer" at bounding box center [386, 80] width 34 height 17
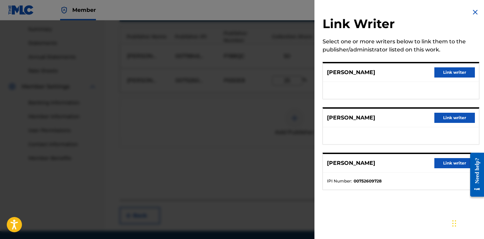
click at [446, 166] on button "Link writer" at bounding box center [455, 163] width 41 height 10
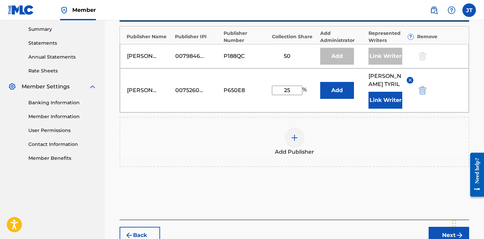
click at [443, 228] on button "Next" at bounding box center [449, 234] width 41 height 17
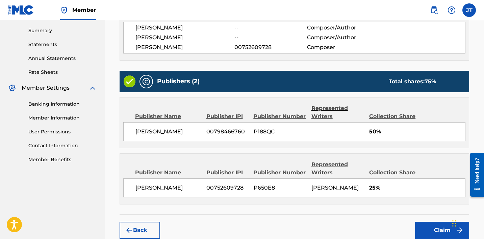
scroll to position [253, 0]
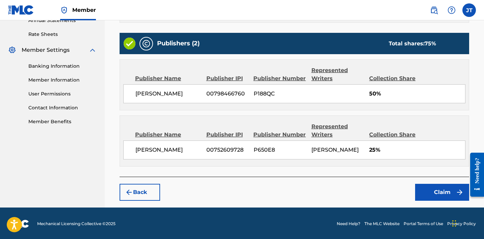
click at [435, 190] on button "Claim" at bounding box center [442, 191] width 54 height 17
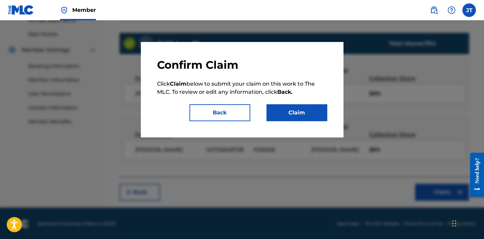
click at [311, 112] on button "Claim" at bounding box center [297, 112] width 61 height 17
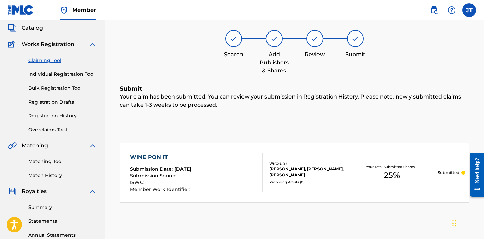
scroll to position [60, 0]
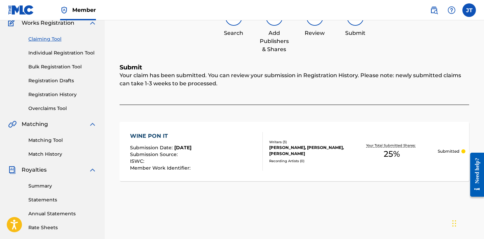
click at [46, 109] on link "Overclaims Tool" at bounding box center [62, 108] width 68 height 7
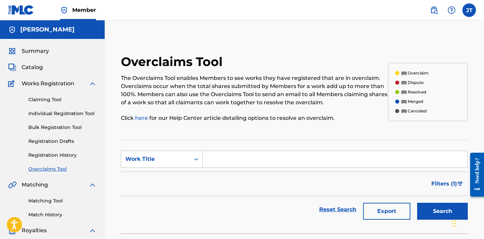
click at [46, 155] on link "Registration History" at bounding box center [62, 154] width 68 height 7
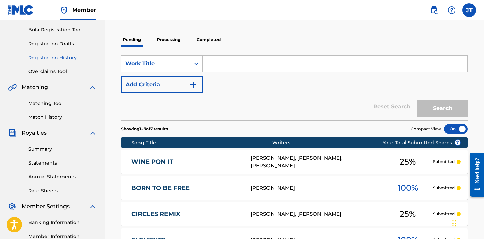
scroll to position [96, 0]
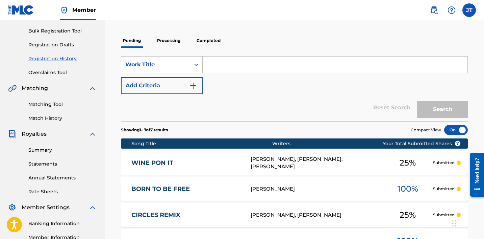
click at [163, 40] on p "Processing" at bounding box center [168, 40] width 27 height 14
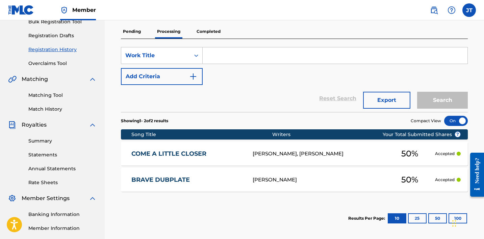
scroll to position [90, 0]
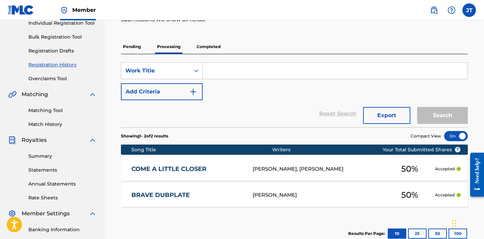
click at [136, 53] on p "Pending" at bounding box center [132, 47] width 22 height 14
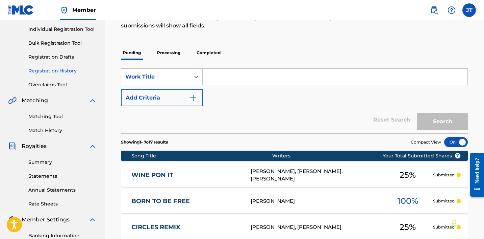
scroll to position [81, 0]
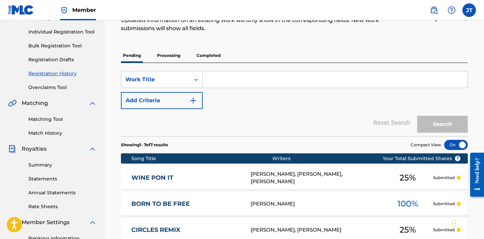
click at [157, 57] on p "Processing" at bounding box center [168, 55] width 27 height 14
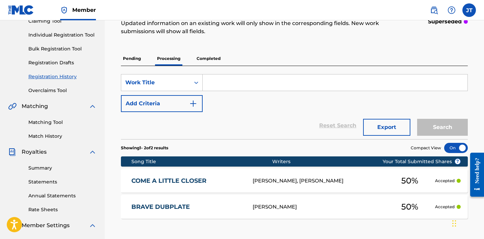
scroll to position [75, 0]
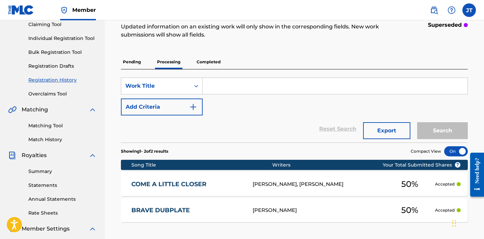
click at [203, 62] on p "Completed" at bounding box center [209, 62] width 28 height 14
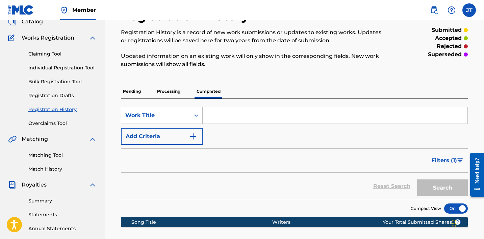
scroll to position [40, 0]
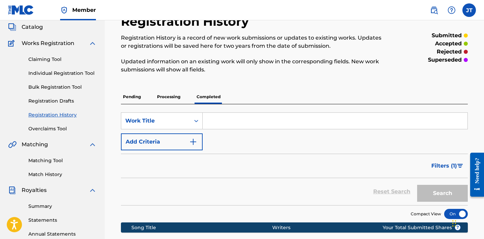
click at [133, 99] on p "Pending" at bounding box center [132, 97] width 22 height 14
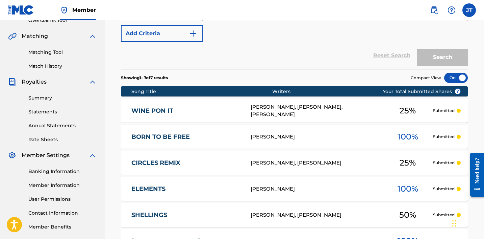
scroll to position [149, 0]
click at [456, 80] on div at bounding box center [456, 77] width 24 height 10
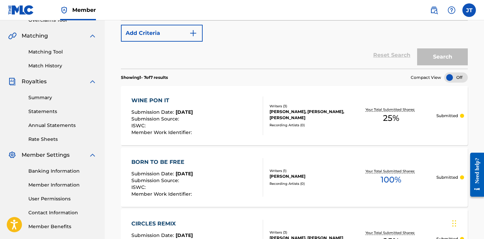
click at [456, 80] on div at bounding box center [456, 77] width 24 height 10
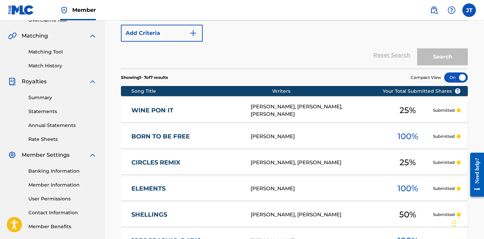
click at [456, 80] on div at bounding box center [456, 77] width 24 height 10
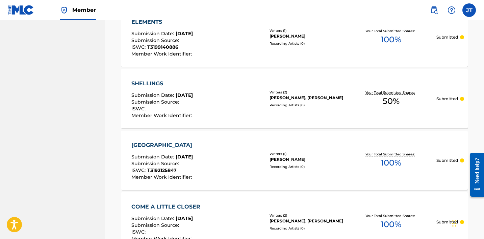
scroll to position [499, 0]
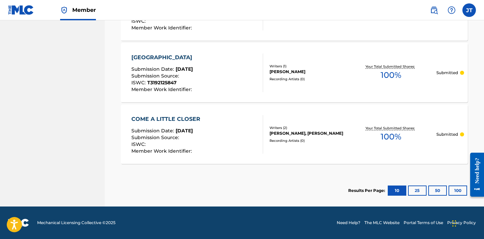
click at [420, 193] on button "25" at bounding box center [417, 190] width 19 height 10
click at [388, 191] on button "10" at bounding box center [397, 190] width 19 height 10
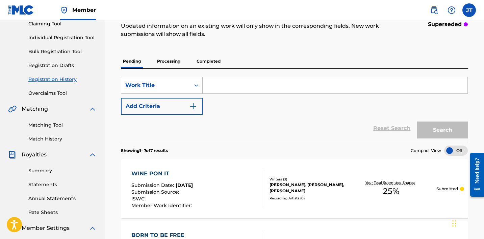
scroll to position [75, 0]
click at [173, 61] on p "Processing" at bounding box center [168, 62] width 27 height 14
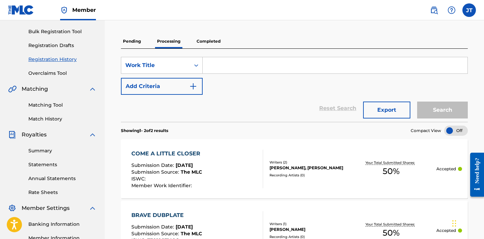
scroll to position [94, 0]
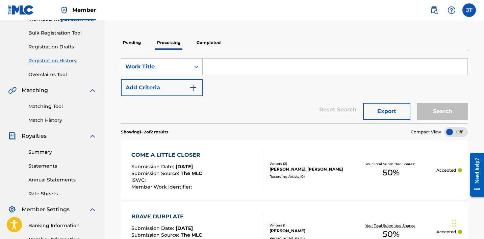
click at [127, 40] on p "Pending" at bounding box center [132, 42] width 22 height 14
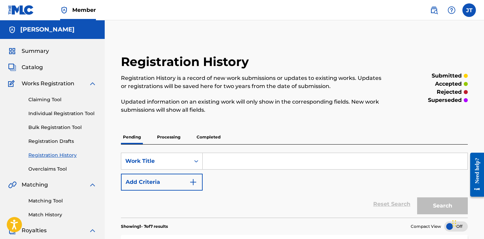
click at [50, 102] on link "Claiming Tool" at bounding box center [62, 99] width 68 height 7
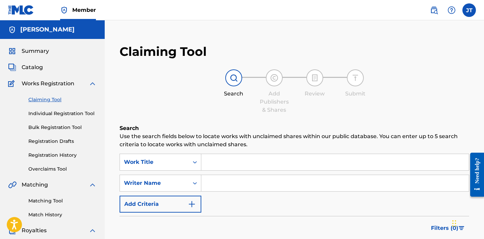
click at [227, 154] on input "Search Form" at bounding box center [335, 162] width 268 height 16
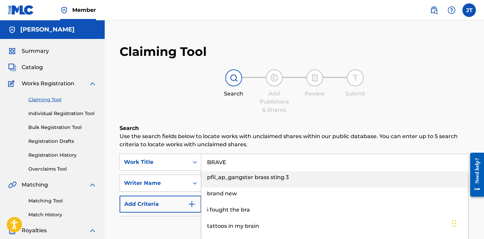
type input "pfil_ap_gangster brass sting 3"
type input "brave"
click at [196, 114] on div "Claiming Tool Search Add Publishers & Shares Review Submit Search Use the searc…" at bounding box center [294, 172] width 363 height 270
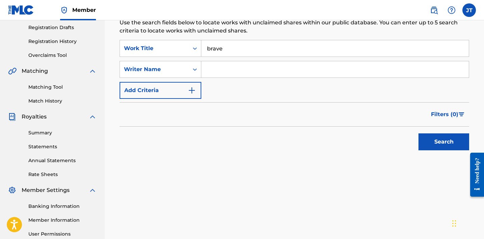
scroll to position [115, 0]
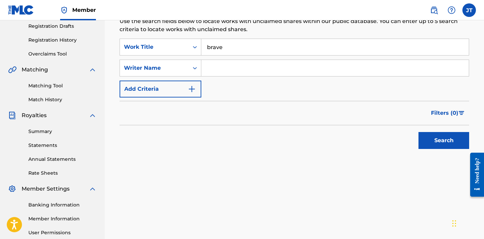
click at [430, 140] on button "Search" at bounding box center [444, 140] width 51 height 17
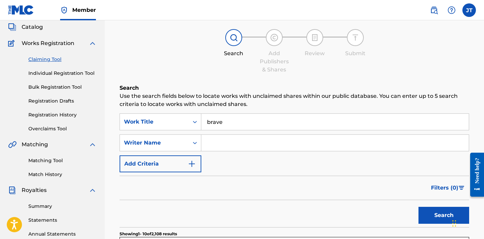
scroll to position [49, 0]
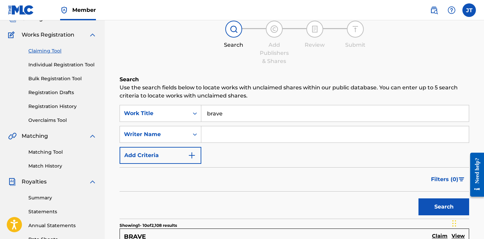
click at [275, 134] on input "Search Form" at bounding box center [335, 134] width 268 height 16
click at [419, 198] on button "Search" at bounding box center [444, 206] width 51 height 17
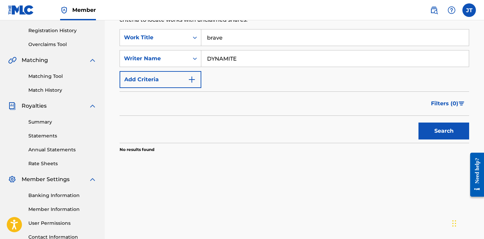
scroll to position [126, 0]
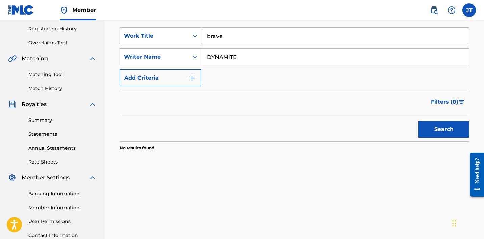
drag, startPoint x: 244, startPoint y: 63, endPoint x: 179, endPoint y: 51, distance: 66.2
click at [179, 51] on div "SearchWithCriteriaea6cf413-b972-4273-9616-33bdd6155c4b Writer Name DYNAMITE" at bounding box center [295, 56] width 350 height 17
type input "[PERSON_NAME]"
click at [419, 121] on button "Search" at bounding box center [444, 129] width 51 height 17
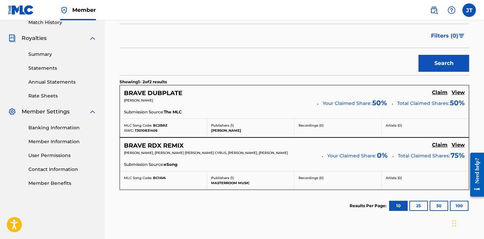
scroll to position [195, 0]
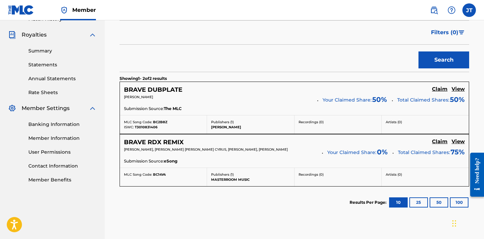
click at [441, 92] on h5 "Claim" at bounding box center [440, 89] width 16 height 6
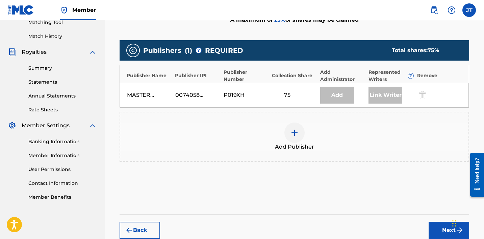
scroll to position [190, 0]
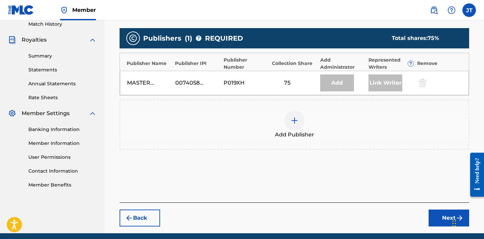
click at [149, 213] on button "Back" at bounding box center [140, 217] width 41 height 17
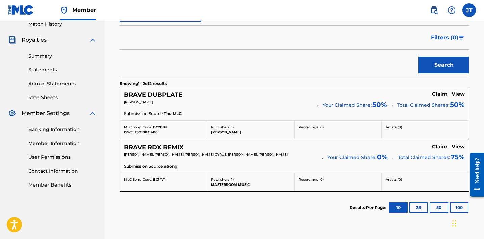
click at [435, 97] on h5 "Claim" at bounding box center [440, 94] width 16 height 6
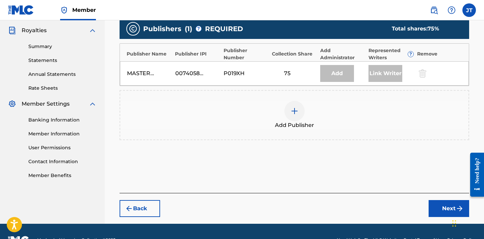
scroll to position [214, 0]
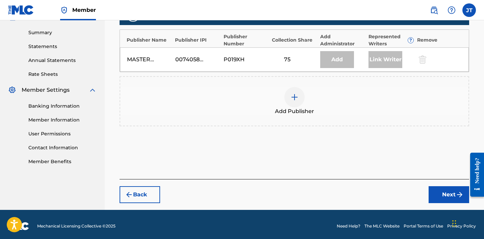
click at [443, 201] on button "Next" at bounding box center [449, 194] width 41 height 17
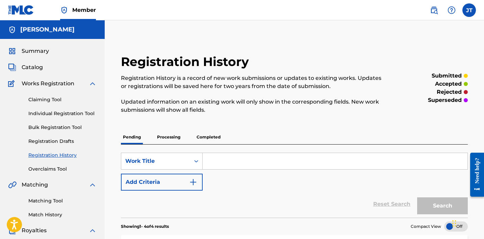
click at [212, 162] on input "Search Form" at bounding box center [335, 161] width 265 height 16
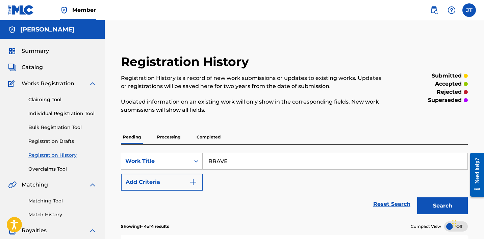
type input "BRAVE"
click at [417, 197] on button "Search" at bounding box center [442, 205] width 51 height 17
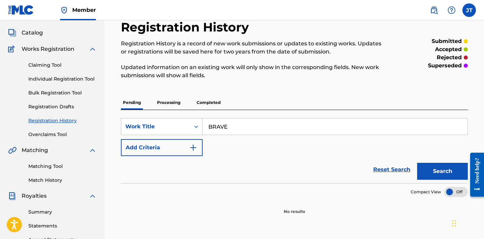
scroll to position [27, 0]
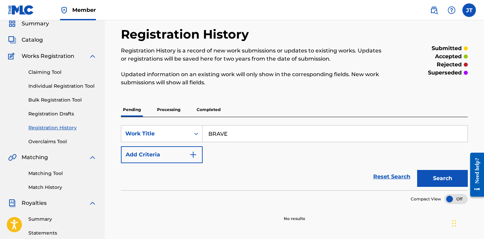
click at [53, 73] on link "Claiming Tool" at bounding box center [62, 72] width 68 height 7
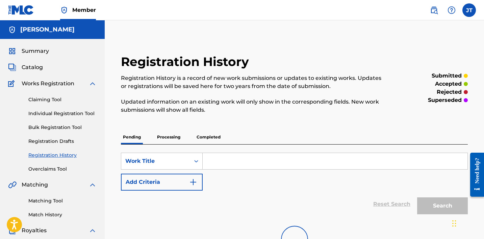
scroll to position [27, 0]
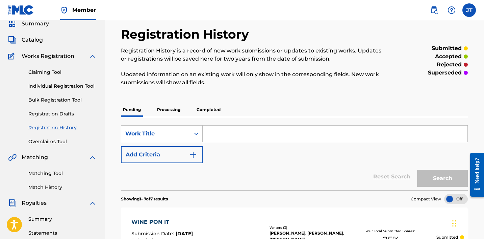
click at [45, 72] on link "Claiming Tool" at bounding box center [62, 72] width 68 height 7
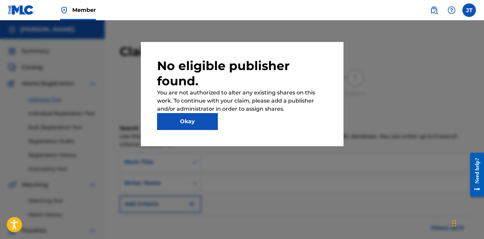
click at [205, 125] on button "Okay" at bounding box center [187, 121] width 61 height 17
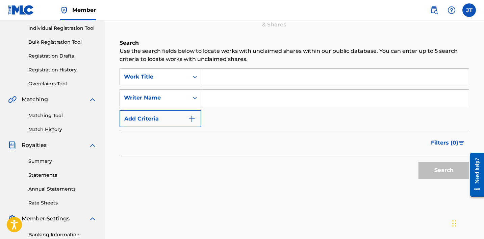
scroll to position [83, 0]
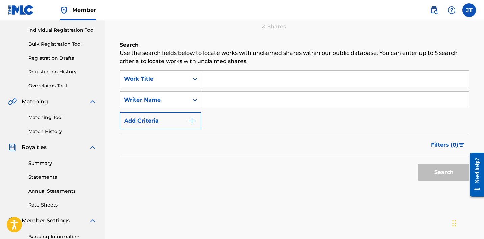
click at [234, 82] on input "Search Form" at bounding box center [335, 79] width 268 height 16
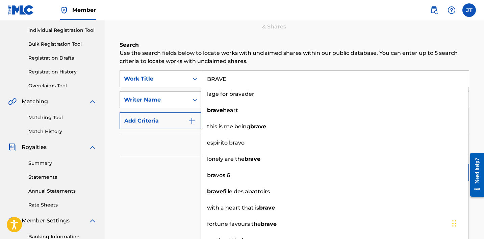
type input "BRAVE"
click at [170, 141] on div "Filters ( 0 )" at bounding box center [295, 144] width 350 height 24
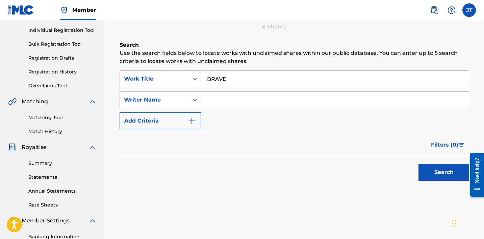
click at [243, 102] on input "Search Form" at bounding box center [335, 100] width 268 height 16
click at [419, 164] on button "Search" at bounding box center [444, 172] width 51 height 17
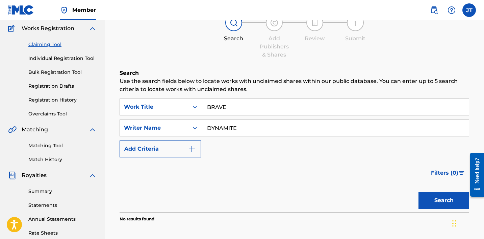
scroll to position [45, 0]
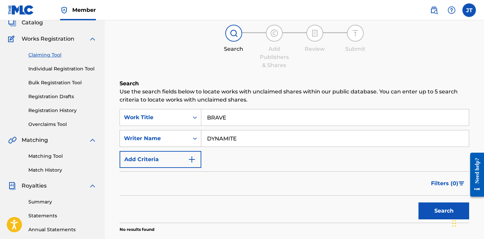
drag, startPoint x: 245, startPoint y: 137, endPoint x: 163, endPoint y: 137, distance: 82.1
click at [163, 137] on div "SearchWithCriteriaea6cf413-b972-4273-9616-33bdd6155c4b Writer Name DYNAMITE" at bounding box center [295, 138] width 350 height 17
type input "[PERSON_NAME]"
click at [419, 202] on button "Search" at bounding box center [444, 210] width 51 height 17
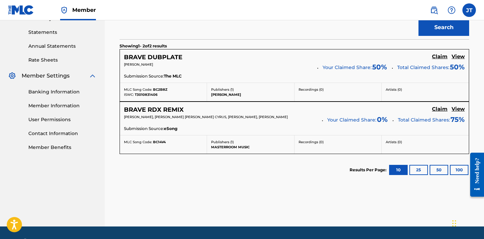
scroll to position [229, 0]
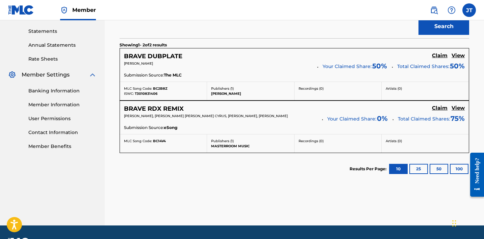
click at [439, 59] on h5 "Claim" at bounding box center [440, 55] width 16 height 6
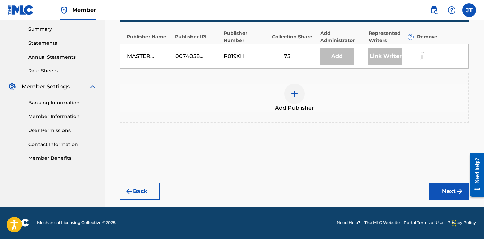
click at [298, 96] on img at bounding box center [295, 94] width 8 height 8
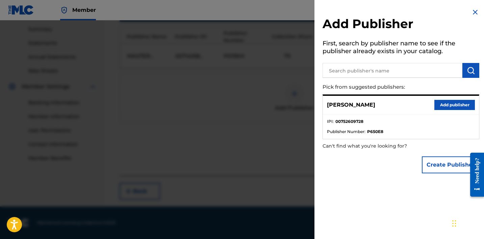
click at [448, 104] on button "Add publisher" at bounding box center [455, 105] width 41 height 10
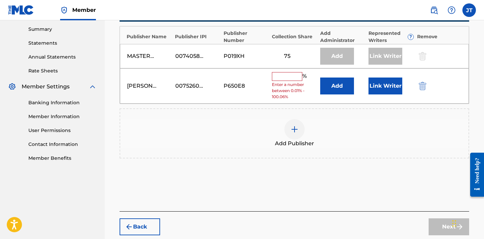
click at [387, 88] on button "Link Writer" at bounding box center [386, 85] width 34 height 17
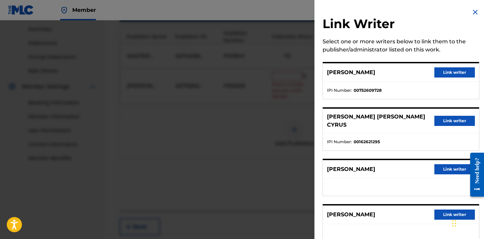
click at [442, 73] on button "Link writer" at bounding box center [455, 72] width 41 height 10
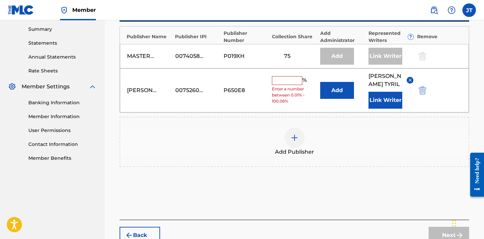
click at [288, 78] on input "text" at bounding box center [287, 80] width 30 height 9
type input "25"
click at [447, 226] on button "Next" at bounding box center [449, 234] width 41 height 17
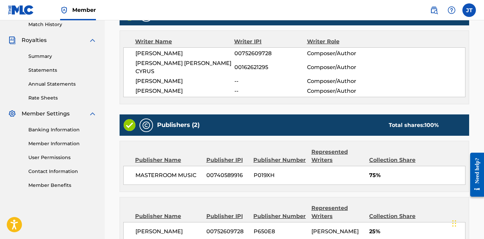
scroll to position [263, 0]
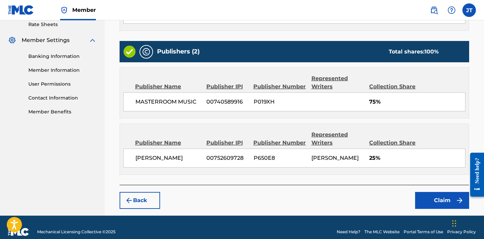
click at [424, 192] on button "Claim" at bounding box center [442, 200] width 54 height 17
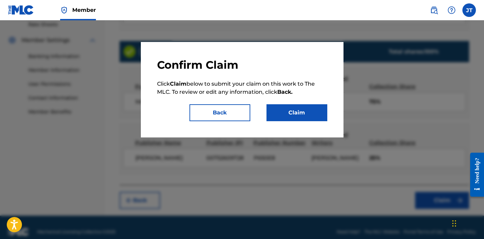
click at [312, 116] on button "Claim" at bounding box center [297, 112] width 61 height 17
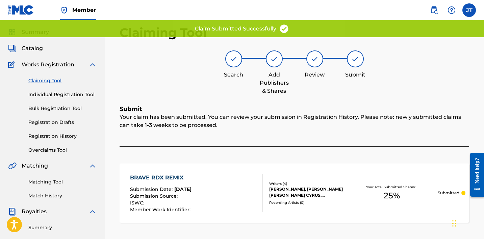
scroll to position [0, 0]
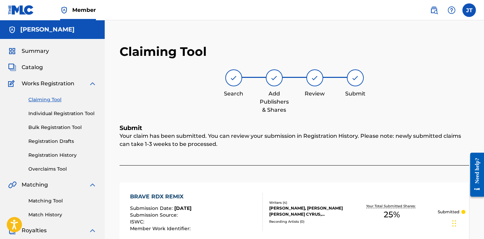
click at [54, 101] on link "Claiming Tool" at bounding box center [62, 99] width 68 height 7
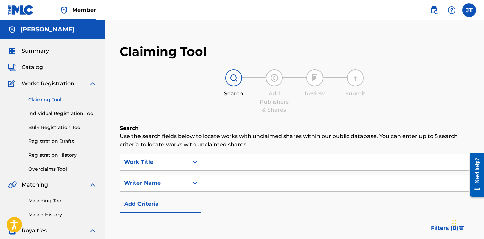
click at [227, 179] on input "Search Form" at bounding box center [335, 183] width 268 height 16
type input "[PERSON_NAME]"
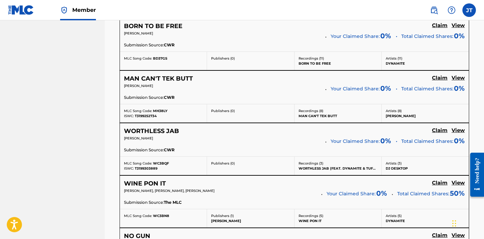
scroll to position [525, 0]
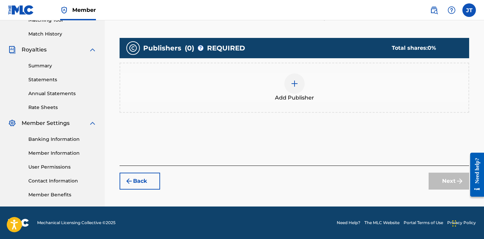
scroll to position [180, 0]
click at [294, 86] on img at bounding box center [295, 83] width 8 height 8
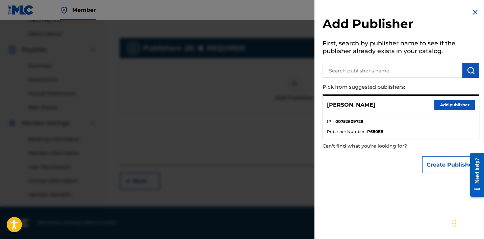
click at [437, 103] on button "Add publisher" at bounding box center [455, 105] width 41 height 10
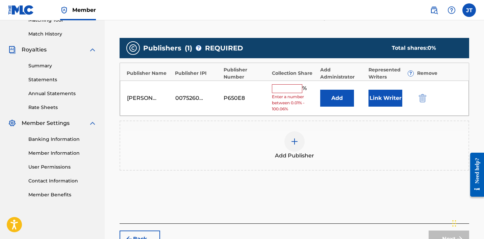
click at [386, 96] on button "Link Writer" at bounding box center [386, 98] width 34 height 17
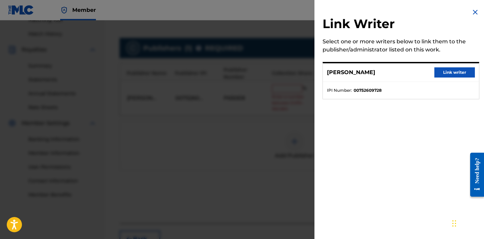
click at [439, 70] on button "Link writer" at bounding box center [455, 72] width 41 height 10
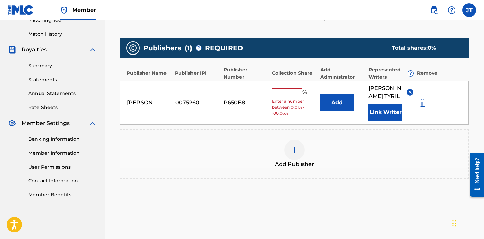
click at [289, 88] on input "text" at bounding box center [287, 92] width 30 height 9
type input "100"
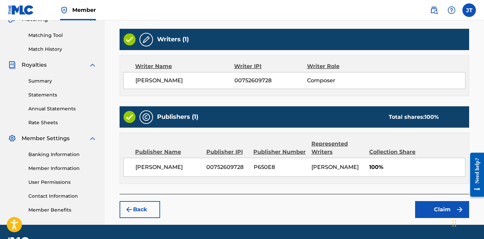
scroll to position [168, 0]
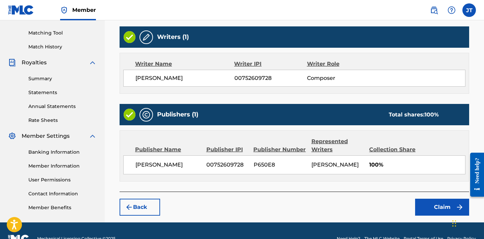
click at [435, 206] on button "Claim" at bounding box center [442, 206] width 54 height 17
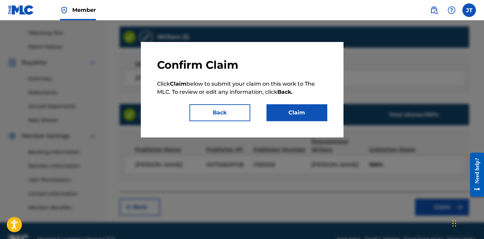
click at [293, 109] on button "Claim" at bounding box center [297, 112] width 61 height 17
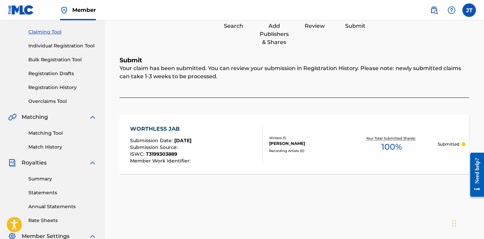
scroll to position [67, 0]
click at [51, 148] on link "Match History" at bounding box center [62, 147] width 68 height 7
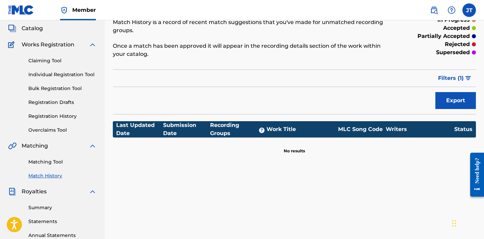
scroll to position [42, 0]
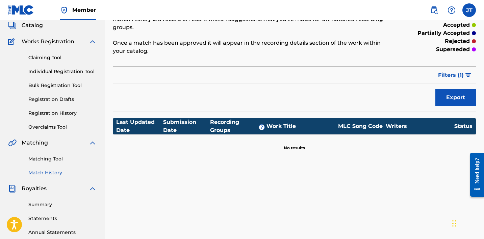
click at [49, 158] on link "Matching Tool" at bounding box center [62, 158] width 68 height 7
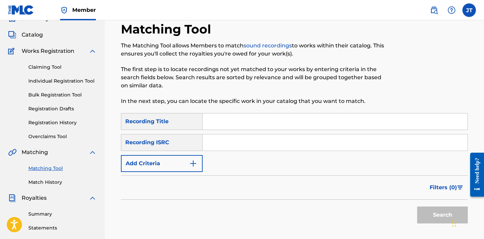
scroll to position [31, 0]
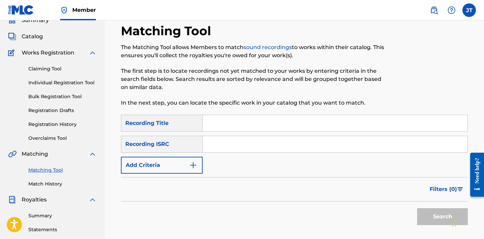
click at [44, 139] on link "Overclaims Tool" at bounding box center [62, 137] width 68 height 7
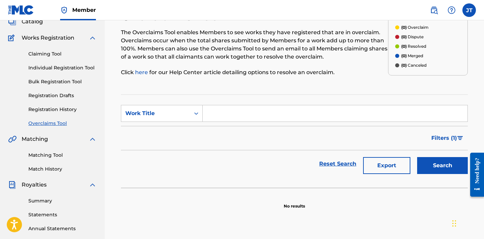
scroll to position [53, 0]
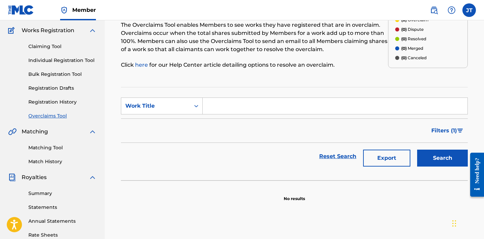
click at [44, 105] on link "Registration History" at bounding box center [62, 101] width 68 height 7
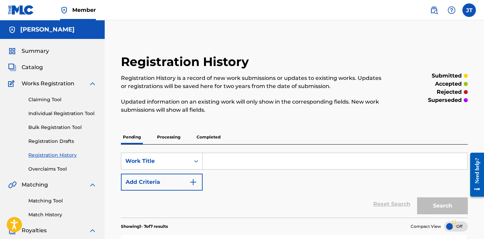
click at [166, 136] on p "Processing" at bounding box center [168, 137] width 27 height 14
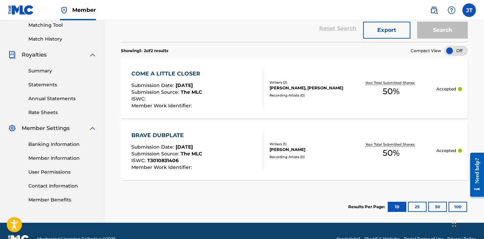
scroll to position [176, 0]
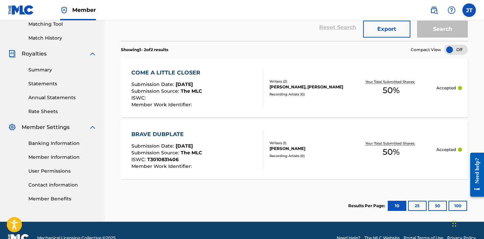
click at [415, 203] on button "25" at bounding box center [417, 205] width 19 height 10
click at [456, 49] on div at bounding box center [456, 50] width 24 height 10
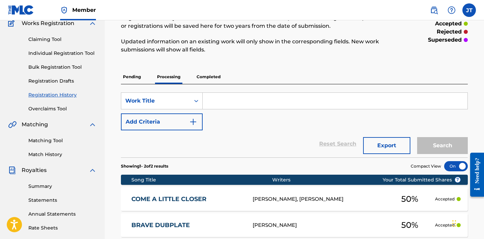
scroll to position [60, 0]
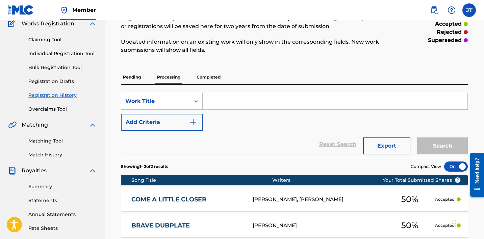
click at [210, 72] on p "Completed" at bounding box center [209, 77] width 28 height 14
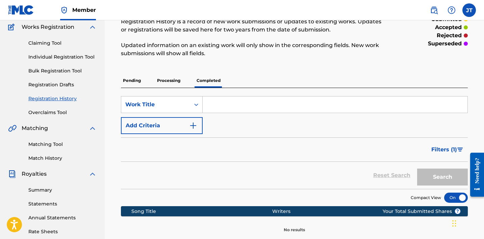
scroll to position [57, 0]
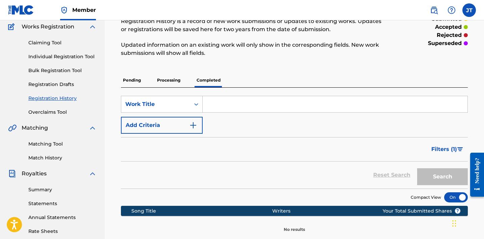
click at [130, 84] on p "Pending" at bounding box center [132, 80] width 22 height 14
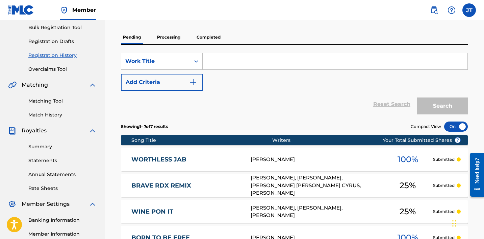
scroll to position [44, 0]
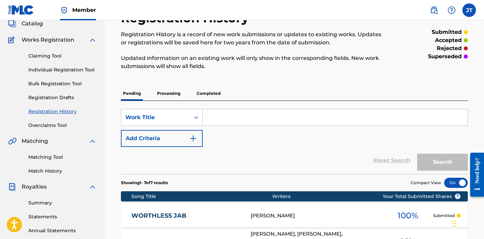
click at [49, 56] on link "Claiming Tool" at bounding box center [62, 55] width 68 height 7
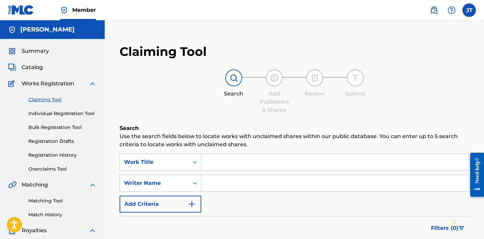
click at [206, 185] on input "Search Form" at bounding box center [335, 183] width 268 height 16
type input "[PERSON_NAME]"
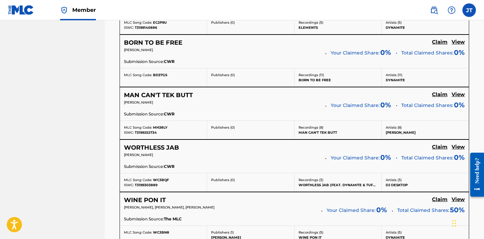
scroll to position [505, 0]
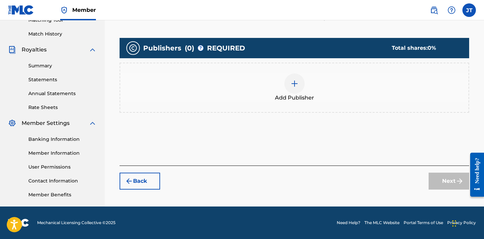
click at [298, 85] on img at bounding box center [295, 83] width 8 height 8
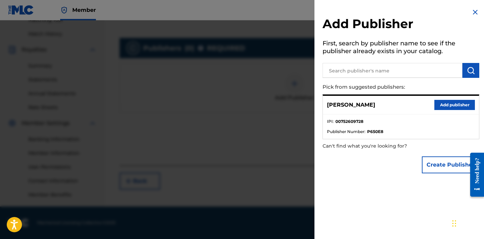
click at [446, 101] on button "Add publisher" at bounding box center [455, 105] width 41 height 10
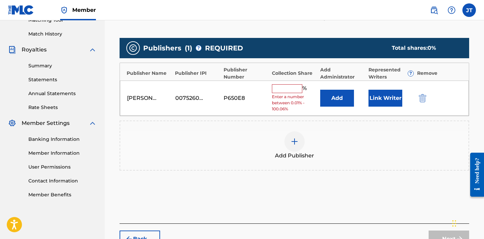
click at [396, 97] on button "Link Writer" at bounding box center [386, 98] width 34 height 17
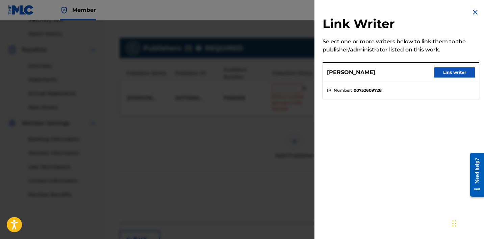
click at [448, 72] on button "Link writer" at bounding box center [455, 72] width 41 height 10
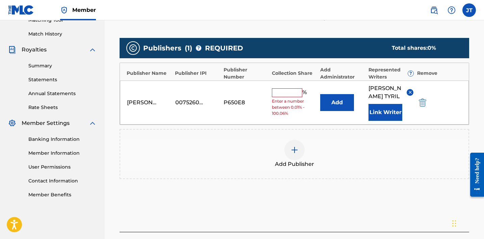
click at [291, 92] on input "text" at bounding box center [287, 92] width 30 height 9
type input "100"
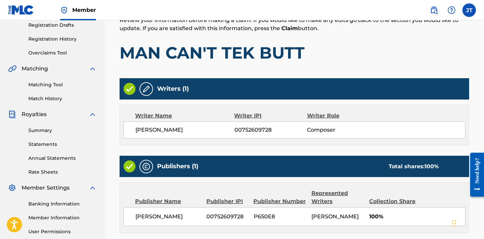
scroll to position [183, 0]
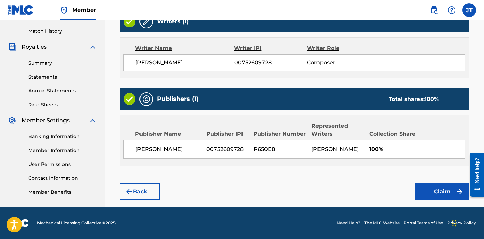
click at [441, 191] on button "Claim" at bounding box center [442, 191] width 54 height 17
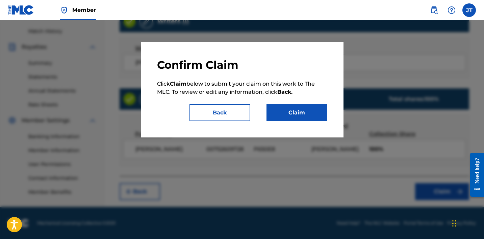
click at [325, 117] on button "Claim" at bounding box center [297, 112] width 61 height 17
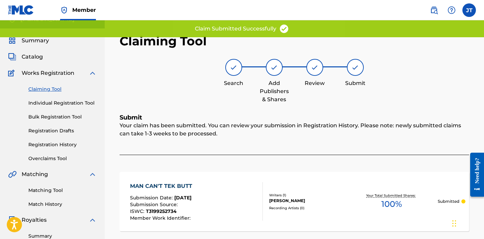
scroll to position [7, 0]
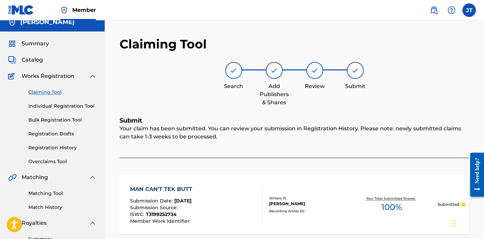
click at [49, 93] on link "Claiming Tool" at bounding box center [62, 92] width 68 height 7
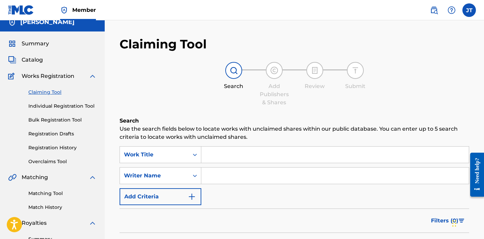
scroll to position [0, 0]
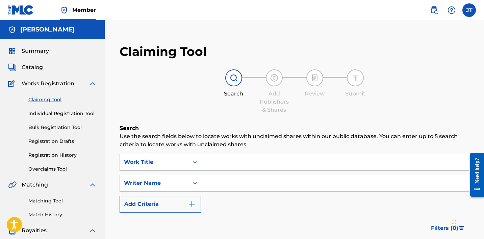
click at [224, 186] on input "Search Form" at bounding box center [335, 183] width 268 height 16
type input "[PERSON_NAME]"
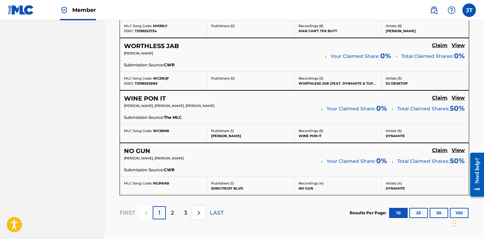
scroll to position [611, 0]
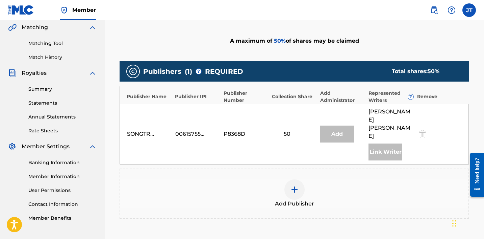
scroll to position [156, 0]
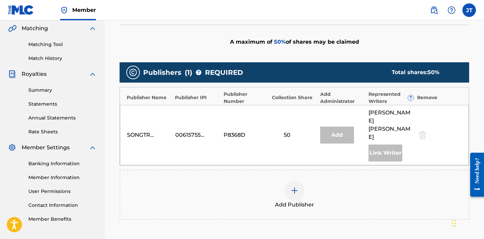
click at [288, 181] on div at bounding box center [294, 190] width 20 height 20
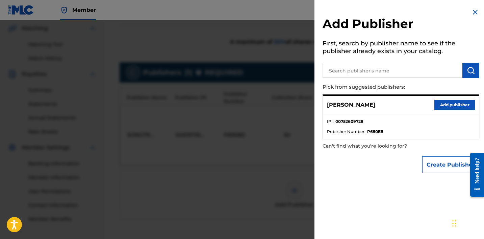
click at [448, 103] on button "Add publisher" at bounding box center [455, 105] width 41 height 10
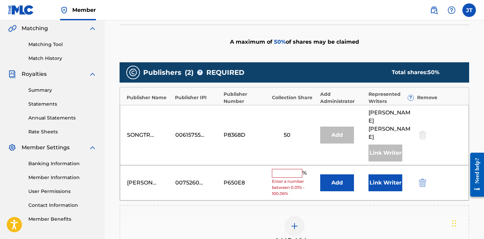
click at [278, 169] on input "text" at bounding box center [287, 173] width 30 height 9
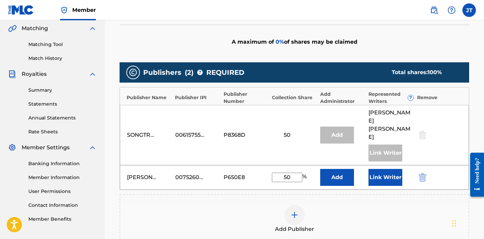
scroll to position [239, 0]
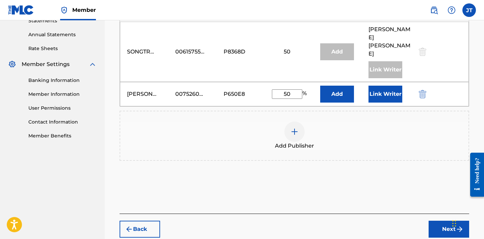
type input "50"
click at [387, 85] on button "Link Writer" at bounding box center [386, 93] width 34 height 17
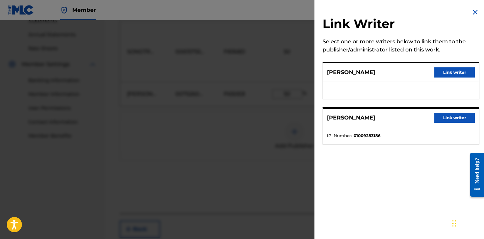
click at [441, 77] on button "Link writer" at bounding box center [455, 72] width 41 height 10
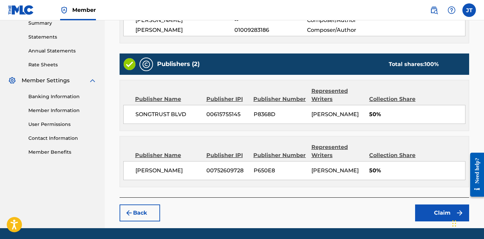
scroll to position [244, 0]
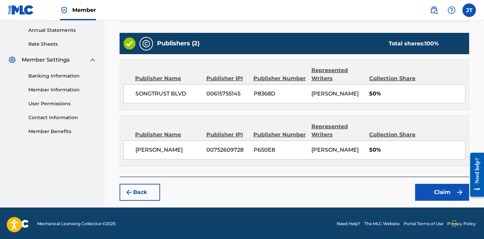
click at [436, 191] on button "Claim" at bounding box center [442, 191] width 54 height 17
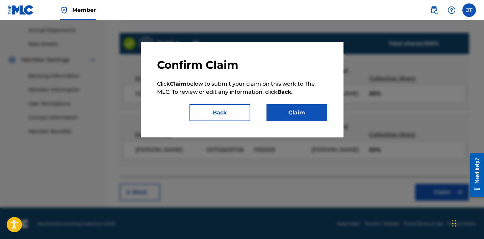
click at [306, 104] on button "Claim" at bounding box center [297, 112] width 61 height 17
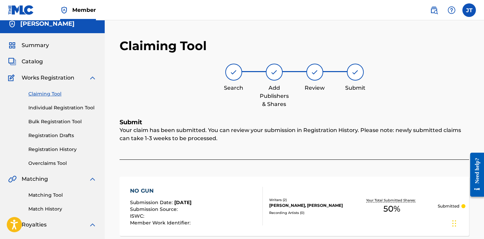
scroll to position [5, 0]
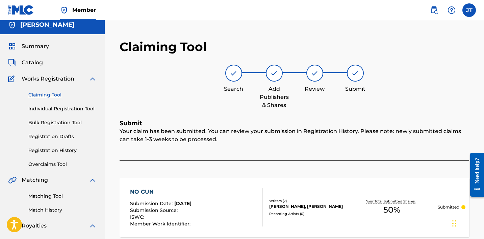
click at [38, 62] on span "Catalog" at bounding box center [32, 62] width 21 height 8
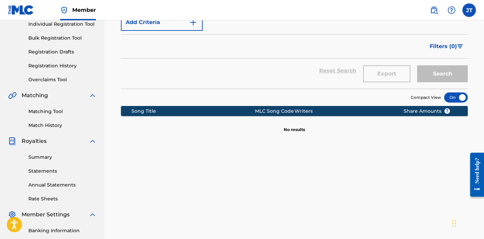
scroll to position [90, 0]
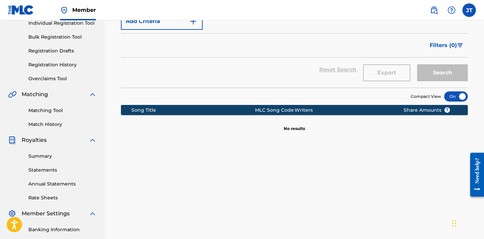
click at [454, 46] on span "Filters ( 0 )" at bounding box center [443, 45] width 27 height 8
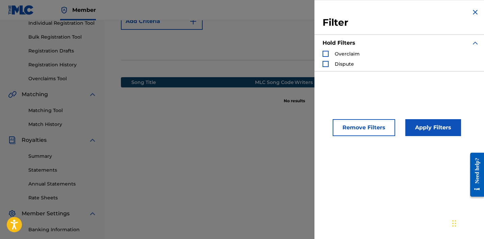
click at [472, 14] on img "Search Form" at bounding box center [475, 12] width 8 height 8
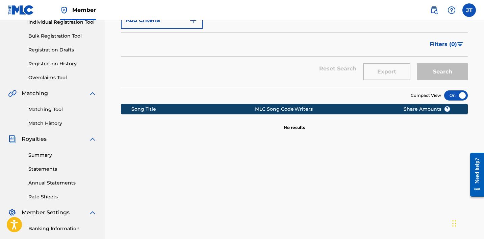
scroll to position [0, 0]
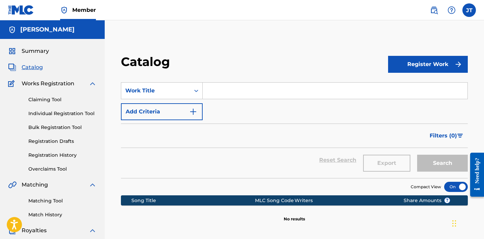
click at [50, 101] on link "Claiming Tool" at bounding box center [62, 99] width 68 height 7
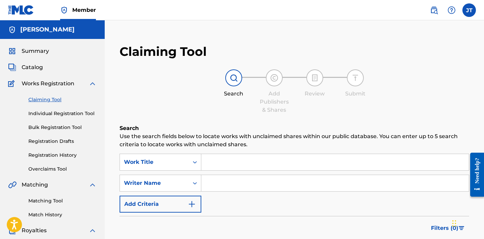
click at [226, 186] on input "Search Form" at bounding box center [335, 183] width 268 height 16
type input "[PERSON_NAME]"
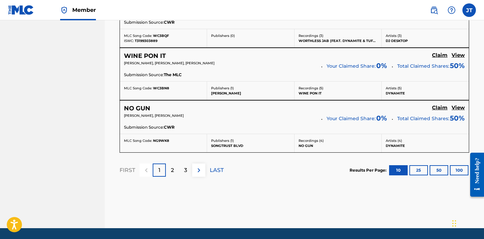
scroll to position [649, 0]
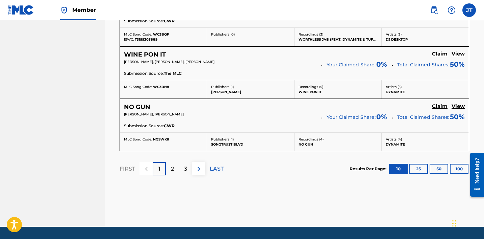
click at [172, 170] on p "2" at bounding box center [172, 169] width 3 height 8
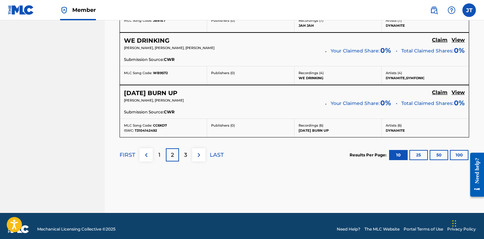
scroll to position [656, 0]
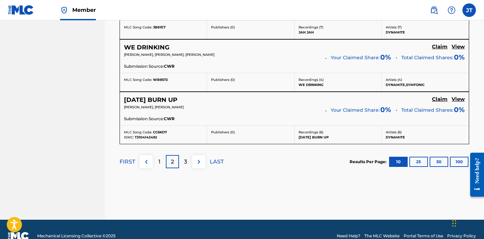
click at [187, 161] on p "3" at bounding box center [185, 161] width 3 height 8
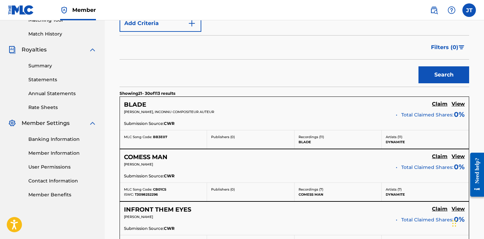
scroll to position [649, 0]
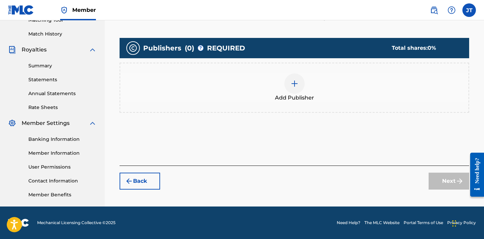
scroll to position [180, 0]
click at [294, 83] on img at bounding box center [295, 83] width 8 height 8
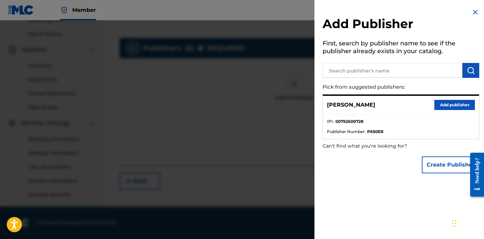
click at [436, 106] on button "Add publisher" at bounding box center [455, 105] width 41 height 10
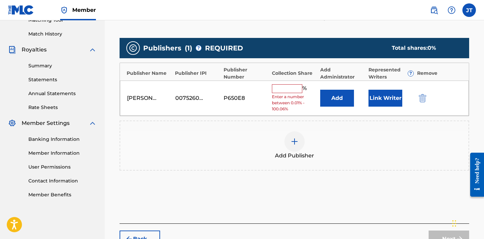
click at [294, 89] on input "text" at bounding box center [287, 88] width 30 height 9
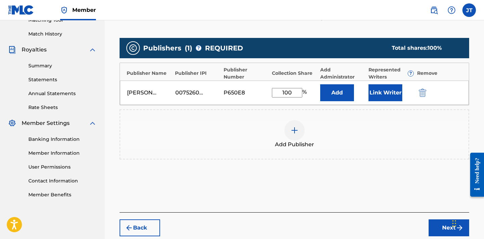
click at [387, 94] on button "Link Writer" at bounding box center [386, 92] width 34 height 17
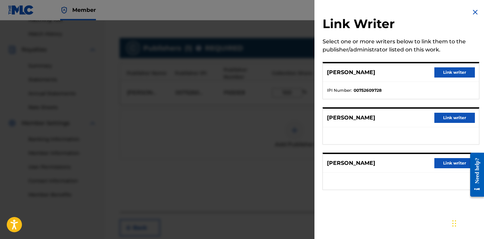
click at [471, 12] on img at bounding box center [475, 12] width 8 height 8
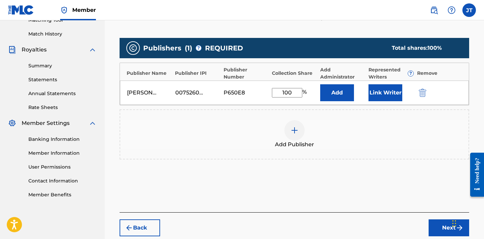
click at [300, 94] on input "100" at bounding box center [287, 92] width 30 height 9
type input "1"
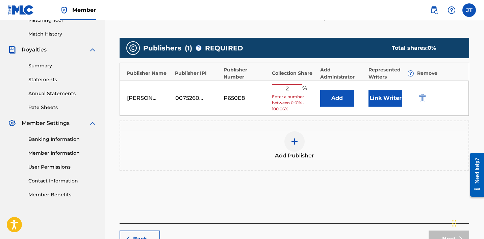
type input "2"
click at [231, 96] on div "P650E8" at bounding box center [239, 98] width 30 height 8
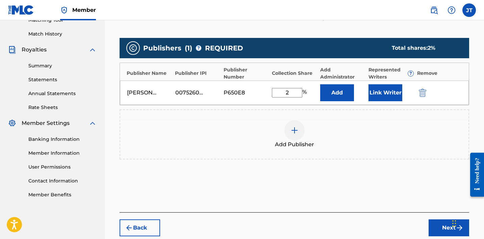
click at [286, 93] on input "2" at bounding box center [287, 92] width 30 height 9
click at [291, 93] on input "2" at bounding box center [287, 92] width 30 height 9
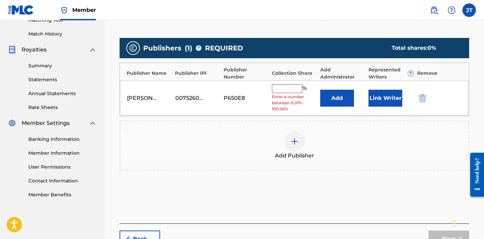
type input "5"
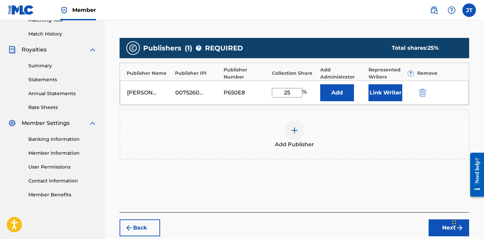
click at [382, 92] on button "Link Writer" at bounding box center [386, 92] width 34 height 17
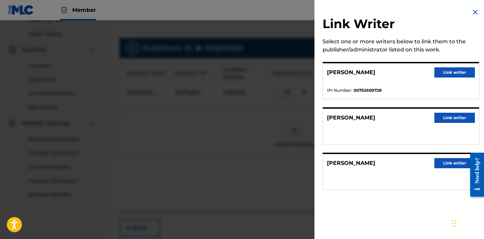
click at [446, 73] on button "Link writer" at bounding box center [455, 72] width 41 height 10
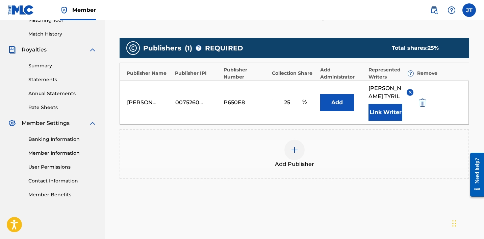
click at [290, 98] on input "25" at bounding box center [287, 102] width 30 height 9
type input "2"
type input "100"
click at [374, 106] on button "Link Writer" at bounding box center [386, 112] width 34 height 17
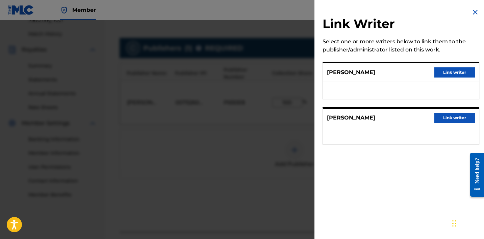
click at [472, 12] on img at bounding box center [475, 12] width 8 height 8
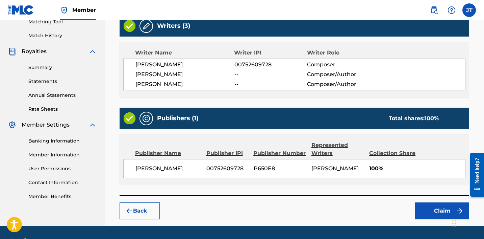
scroll to position [184, 0]
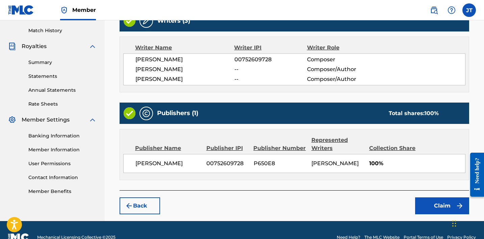
click at [155, 207] on button "Back" at bounding box center [140, 205] width 41 height 17
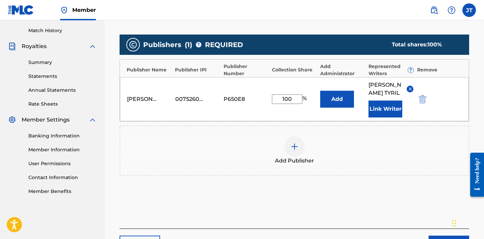
click at [287, 98] on input "100" at bounding box center [287, 98] width 30 height 9
type input "10"
type input "6"
type input "25"
click at [455, 232] on div "Chat Widget" at bounding box center [467, 222] width 34 height 32
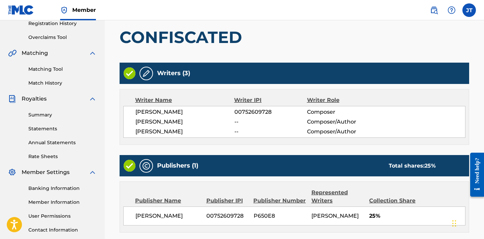
scroll to position [198, 0]
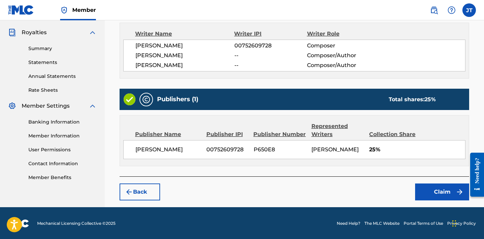
click at [438, 193] on button "Claim" at bounding box center [442, 191] width 54 height 17
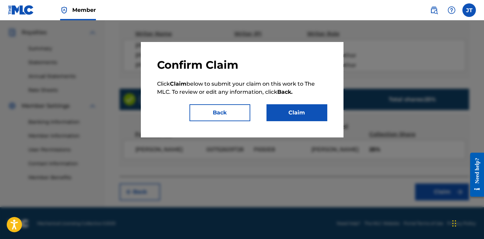
click at [309, 117] on button "Claim" at bounding box center [297, 112] width 61 height 17
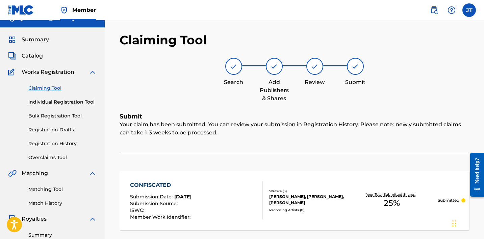
scroll to position [0, 0]
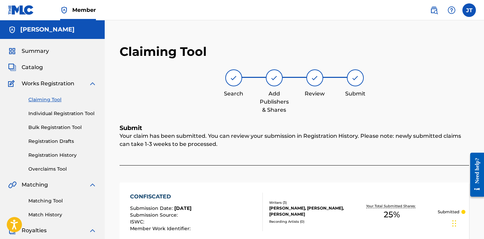
click at [51, 102] on link "Claiming Tool" at bounding box center [62, 99] width 68 height 7
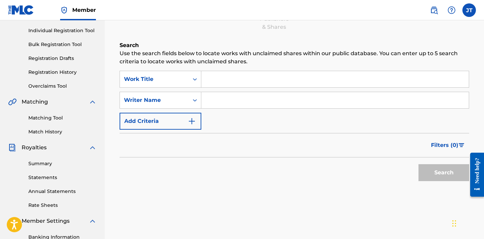
scroll to position [80, 0]
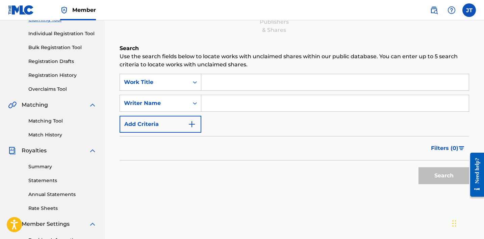
click at [220, 77] on input "Search Form" at bounding box center [335, 82] width 268 height 16
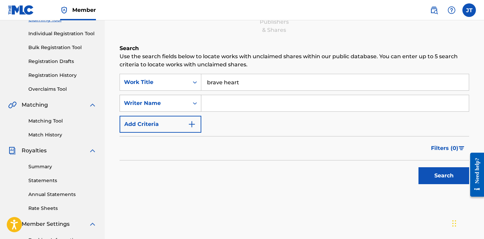
type input "brave heart"
click at [167, 104] on div "Writer Name" at bounding box center [154, 103] width 61 height 8
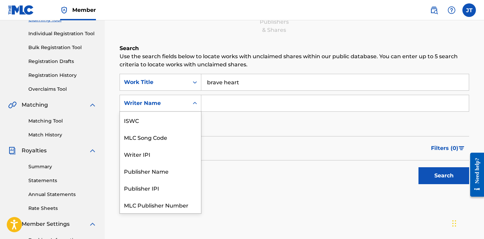
scroll to position [17, 0]
click at [216, 107] on input "Search Form" at bounding box center [335, 103] width 268 height 16
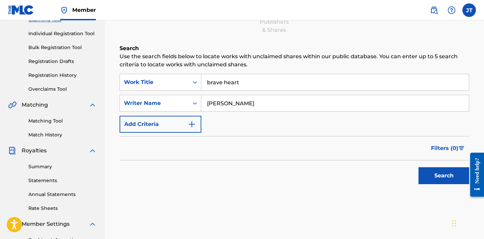
type input "[PERSON_NAME]"
click at [419, 167] on button "Search" at bounding box center [444, 175] width 51 height 17
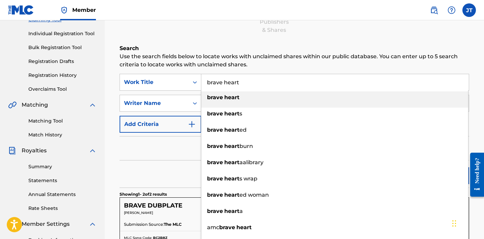
drag, startPoint x: 258, startPoint y: 79, endPoint x: 183, endPoint y: 72, distance: 75.4
click at [183, 72] on div "Search Use the search fields below to locate works with unclaimed shares within…" at bounding box center [295, 205] width 350 height 323
click at [155, 153] on div "Filters ( 0 )" at bounding box center [295, 148] width 350 height 24
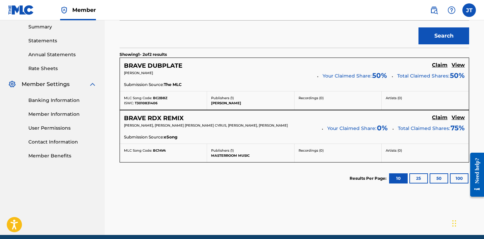
scroll to position [221, 0]
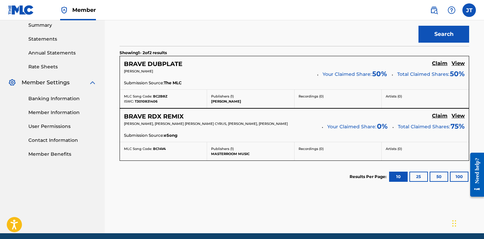
click at [417, 175] on button "25" at bounding box center [419, 176] width 19 height 10
click at [441, 178] on button "50" at bounding box center [439, 176] width 19 height 10
click at [276, 65] on div "BRAVE DUBPLATE Claim View" at bounding box center [294, 64] width 341 height 8
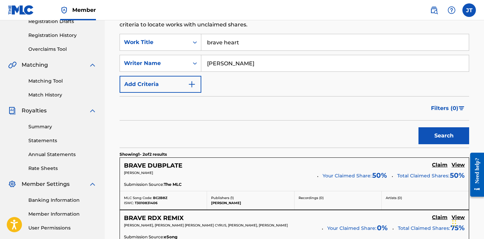
scroll to position [119, 0]
click at [244, 43] on input "brave heart" at bounding box center [335, 42] width 268 height 16
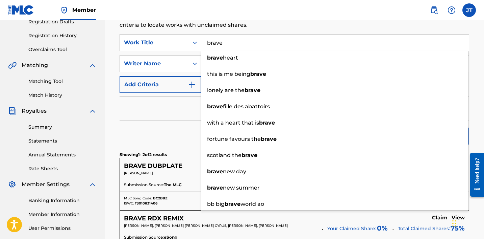
click at [129, 132] on div "Search" at bounding box center [295, 134] width 350 height 27
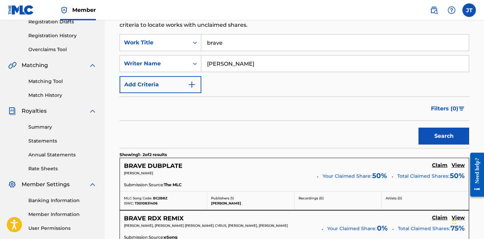
click at [439, 137] on button "Search" at bounding box center [444, 135] width 51 height 17
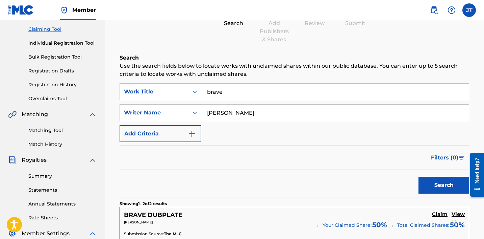
scroll to position [63, 0]
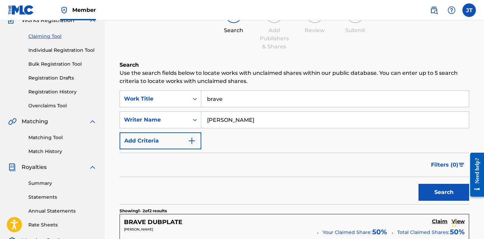
click at [224, 101] on input "brave" at bounding box center [335, 99] width 268 height 16
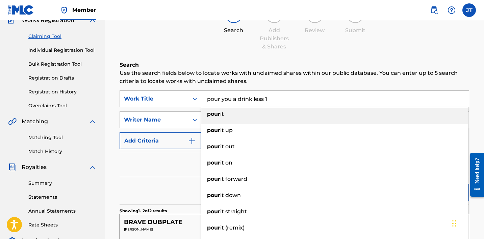
click at [211, 119] on div "pour it" at bounding box center [334, 114] width 267 height 12
type input "pour it"
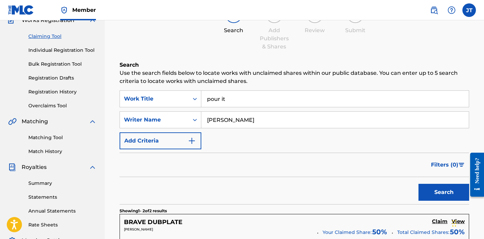
click at [428, 188] on button "Search" at bounding box center [444, 191] width 51 height 17
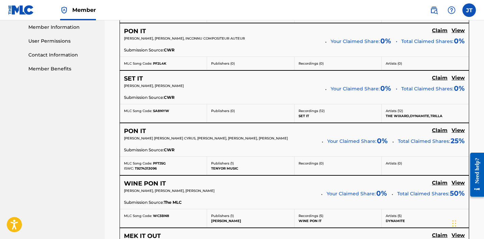
scroll to position [308, 0]
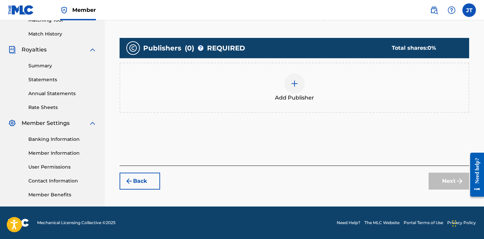
click at [291, 86] on img at bounding box center [295, 83] width 8 height 8
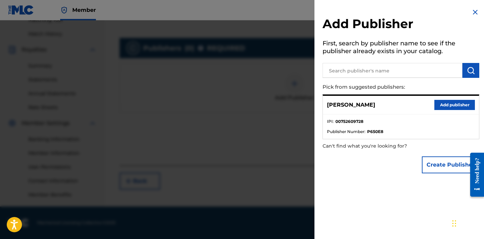
click at [450, 106] on button "Add publisher" at bounding box center [455, 105] width 41 height 10
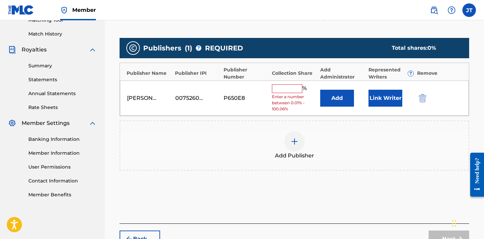
click at [290, 86] on input "text" at bounding box center [287, 88] width 30 height 9
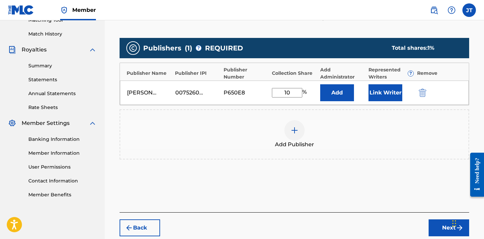
type input "100"
click at [446, 228] on button "Next" at bounding box center [449, 227] width 41 height 17
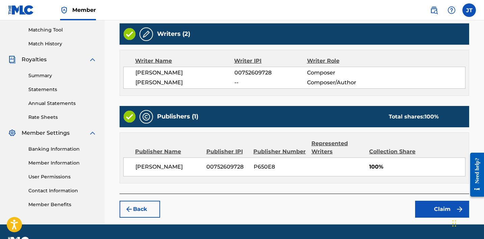
scroll to position [188, 0]
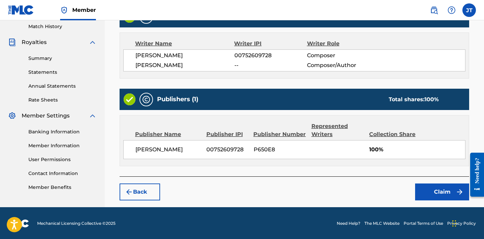
click at [430, 192] on button "Claim" at bounding box center [442, 191] width 54 height 17
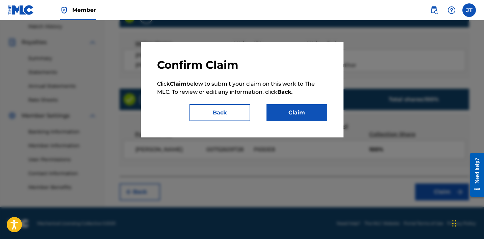
click at [299, 107] on button "Claim" at bounding box center [297, 112] width 61 height 17
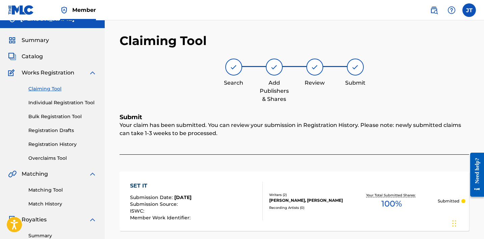
scroll to position [0, 0]
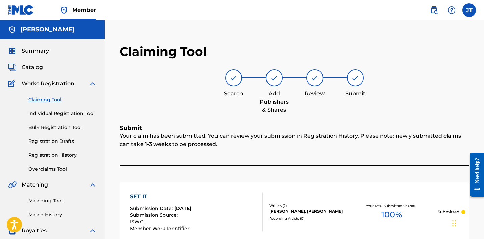
click at [47, 101] on link "Claiming Tool" at bounding box center [62, 99] width 68 height 7
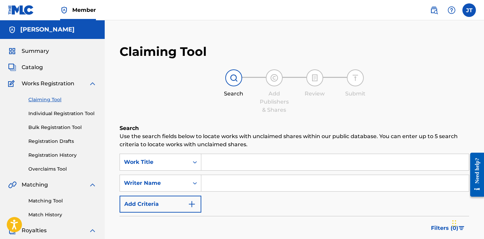
click at [209, 167] on input "Search Form" at bounding box center [335, 162] width 268 height 16
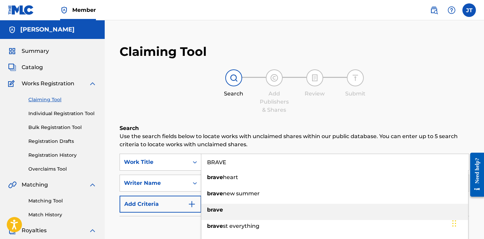
click at [225, 205] on div "brave" at bounding box center [334, 209] width 267 height 12
type input "brave"
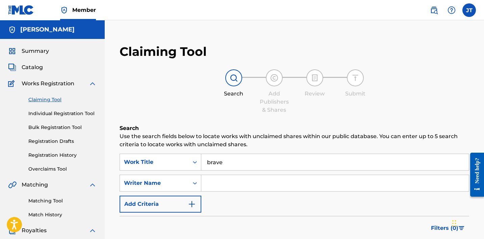
click at [246, 189] on input "Search Form" at bounding box center [335, 183] width 268 height 16
type input "[PERSON_NAME]"
drag, startPoint x: 240, startPoint y: 167, endPoint x: 156, endPoint y: 153, distance: 85.0
click at [156, 153] on div "Search Use the search fields below to locate works with unclaimed shares within…" at bounding box center [295, 212] width 350 height 177
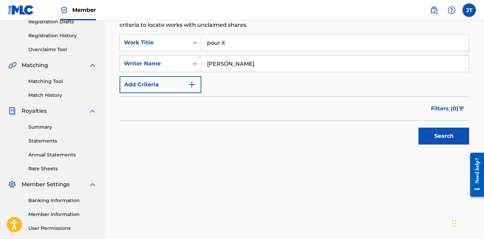
scroll to position [124, 0]
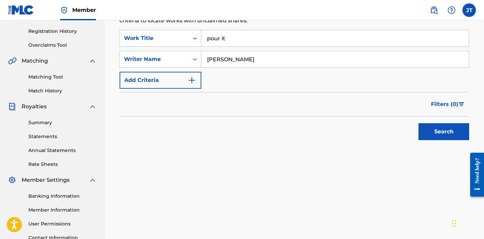
type input "pour it"
click at [434, 134] on button "Search" at bounding box center [444, 131] width 51 height 17
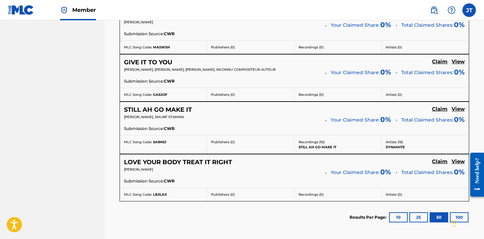
scroll to position [525, 0]
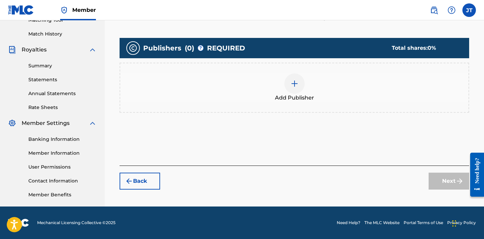
scroll to position [180, 0]
click at [292, 78] on div at bounding box center [294, 83] width 20 height 20
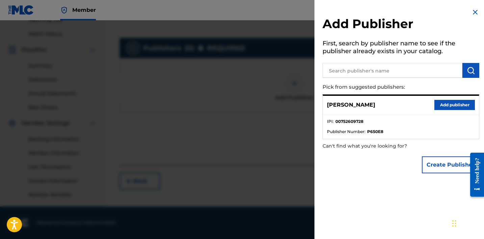
click at [445, 108] on button "Add publisher" at bounding box center [455, 105] width 41 height 10
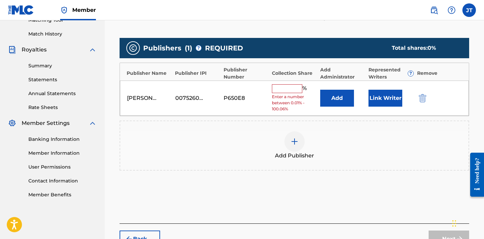
click at [273, 88] on input "text" at bounding box center [287, 88] width 30 height 9
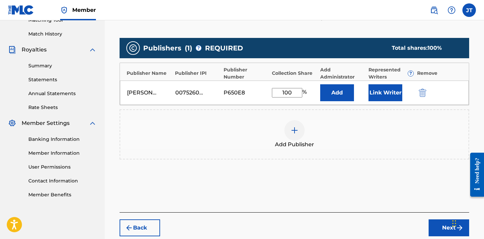
type input "100"
click at [394, 94] on button "Link Writer" at bounding box center [386, 92] width 34 height 17
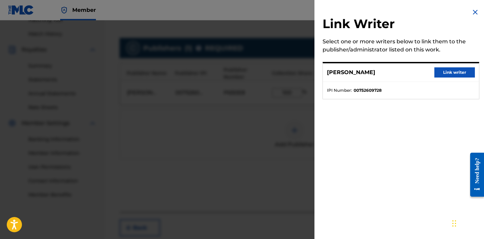
click at [444, 76] on button "Link writer" at bounding box center [455, 72] width 41 height 10
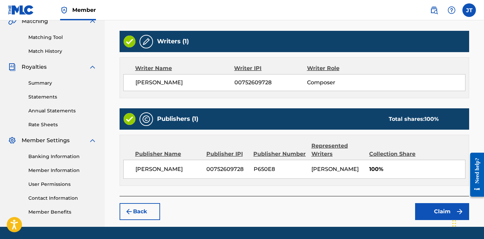
scroll to position [183, 0]
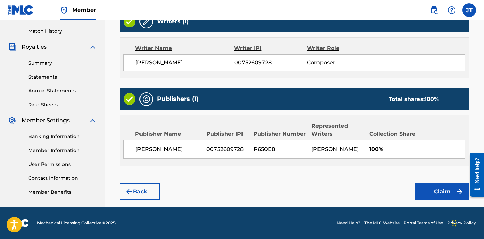
click at [440, 192] on button "Claim" at bounding box center [442, 191] width 54 height 17
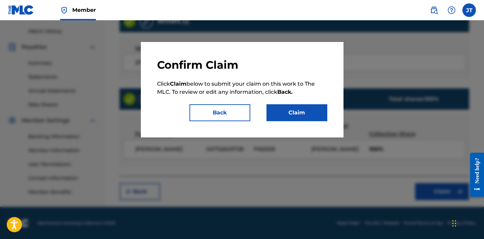
click at [284, 117] on button "Claim" at bounding box center [297, 112] width 61 height 17
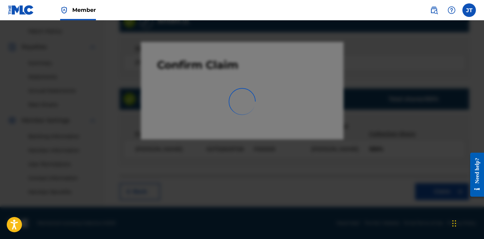
scroll to position [180, 0]
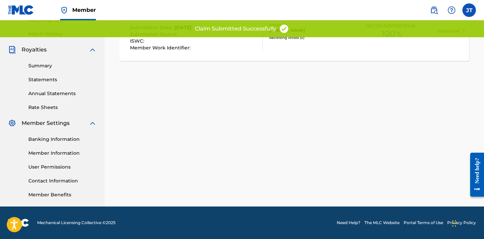
click at [33, 88] on div "Summary Statements Annual Statements Rate Sheets" at bounding box center [52, 82] width 89 height 57
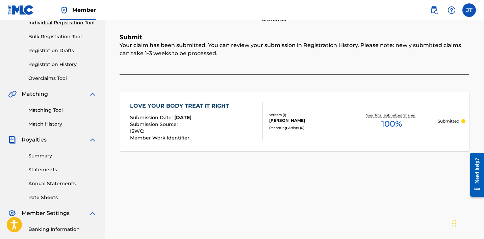
scroll to position [90, 0]
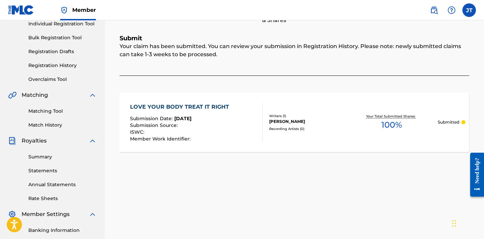
click at [52, 125] on link "Match History" at bounding box center [62, 124] width 68 height 7
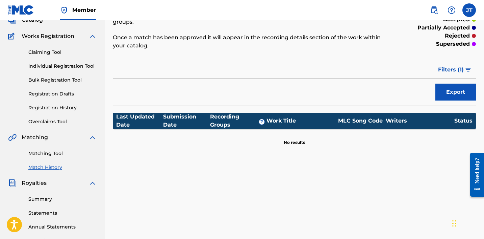
scroll to position [49, 0]
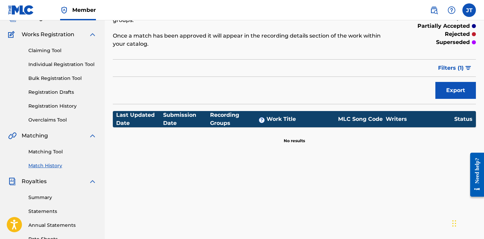
click at [44, 103] on link "Registration History" at bounding box center [62, 105] width 68 height 7
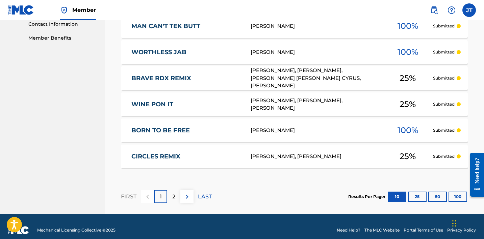
scroll to position [342, 0]
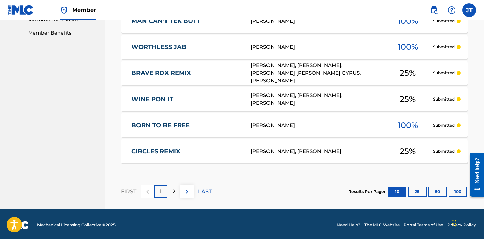
click at [417, 189] on button "25" at bounding box center [417, 191] width 19 height 10
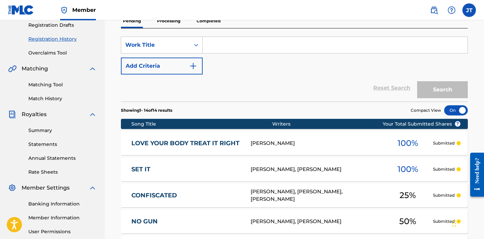
scroll to position [0, 0]
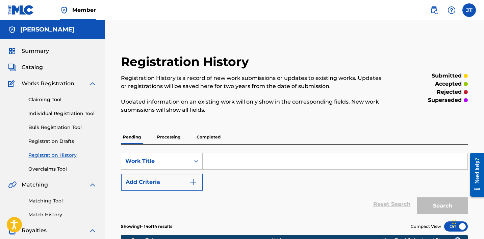
click at [39, 101] on link "Claiming Tool" at bounding box center [62, 99] width 68 height 7
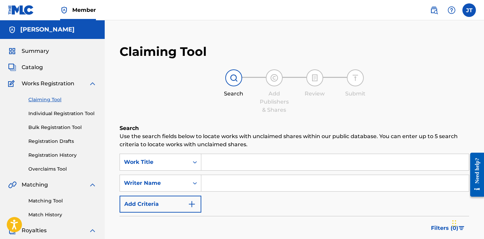
click at [228, 182] on input "Search Form" at bounding box center [335, 183] width 268 height 16
type input "[PERSON_NAME]"
click at [250, 163] on input "Search Form" at bounding box center [335, 162] width 268 height 16
type input "S"
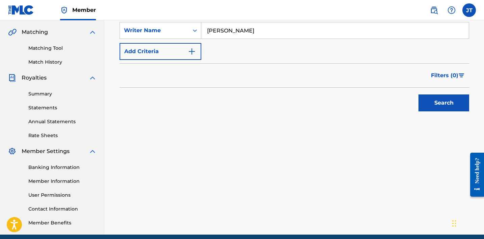
scroll to position [180, 0]
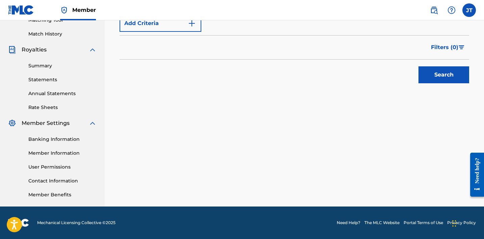
type input "pour it"
click at [433, 78] on button "Search" at bounding box center [444, 74] width 51 height 17
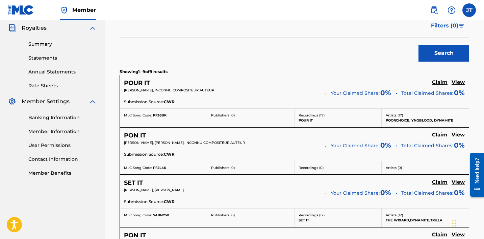
scroll to position [200, 0]
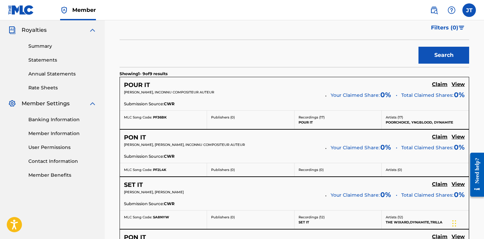
click at [439, 86] on h5 "Claim" at bounding box center [440, 84] width 16 height 6
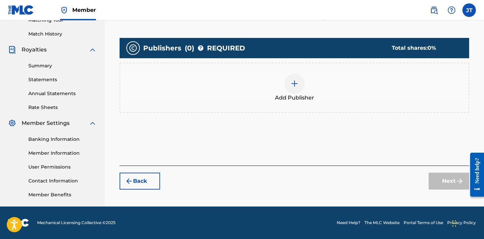
scroll to position [180, 0]
click at [288, 86] on div at bounding box center [294, 83] width 20 height 20
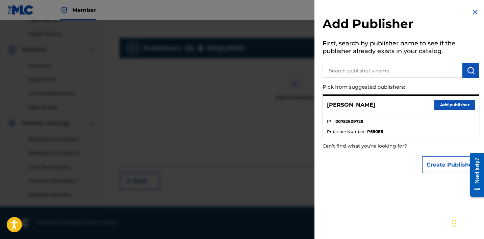
click at [445, 105] on button "Add publisher" at bounding box center [455, 105] width 41 height 10
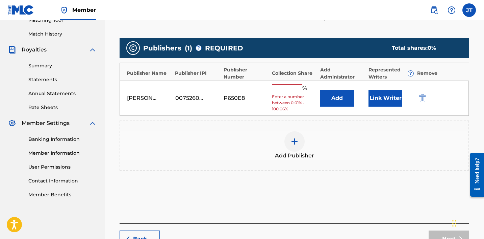
click at [382, 102] on button "Link Writer" at bounding box center [386, 98] width 34 height 17
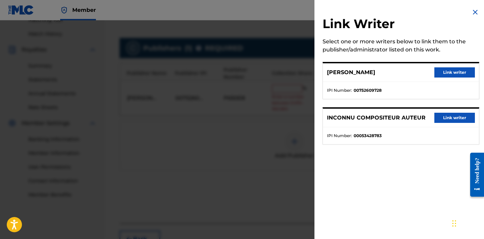
click at [446, 75] on button "Link writer" at bounding box center [455, 72] width 41 height 10
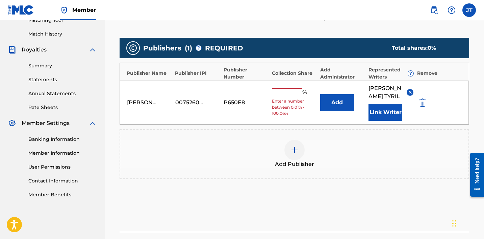
click at [281, 91] on input "text" at bounding box center [287, 92] width 30 height 9
type input "50"
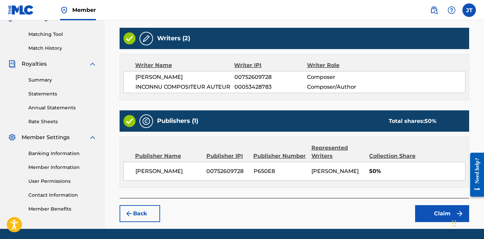
scroll to position [188, 0]
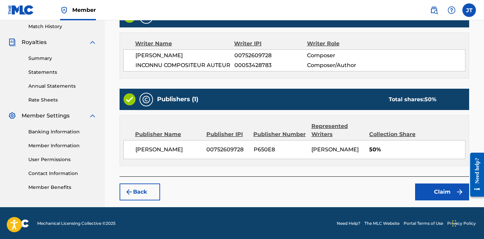
click at [440, 195] on button "Claim" at bounding box center [442, 191] width 54 height 17
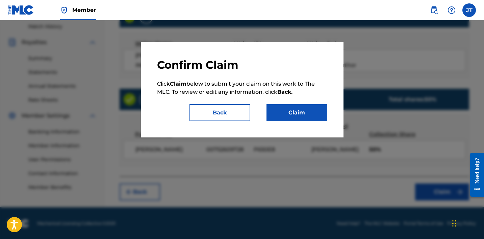
click at [307, 113] on button "Claim" at bounding box center [297, 112] width 61 height 17
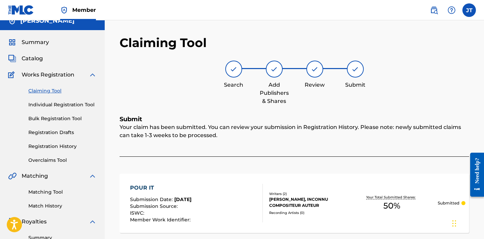
scroll to position [0, 0]
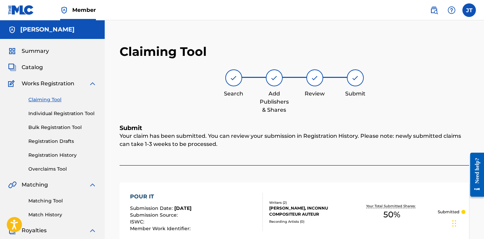
click at [42, 95] on div "Claiming Tool Individual Registration Tool Bulk Registration Tool Registration …" at bounding box center [52, 130] width 89 height 85
click at [36, 97] on link "Claiming Tool" at bounding box center [62, 99] width 68 height 7
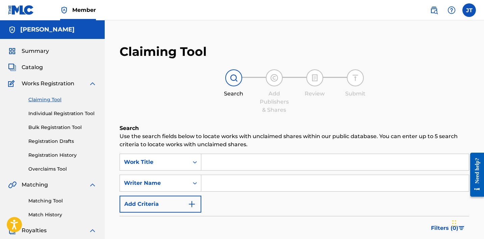
click at [238, 161] on input "Search Form" at bounding box center [335, 162] width 268 height 16
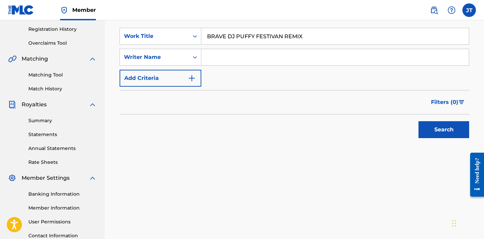
scroll to position [127, 0]
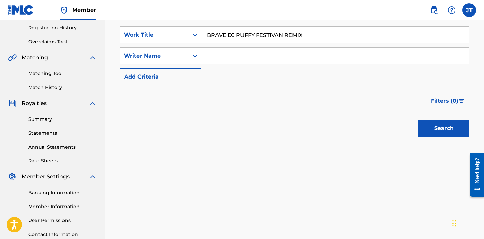
type input "BRAVE DJ PUFFY FESTIVAN REMIX"
click at [439, 122] on button "Search" at bounding box center [444, 128] width 51 height 17
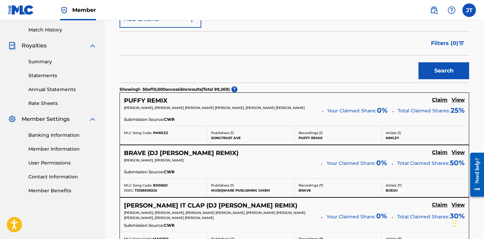
scroll to position [185, 0]
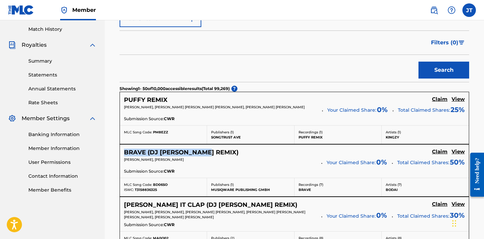
drag, startPoint x: 218, startPoint y: 151, endPoint x: 124, endPoint y: 151, distance: 93.9
click at [124, 151] on div "BRAVE (DJ ZOMBI REMIX) Claim View" at bounding box center [294, 152] width 341 height 8
copy h5 "BRAVE (DJ [PERSON_NAME] REMIX)"
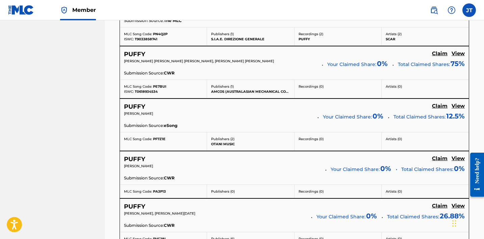
scroll to position [0, 0]
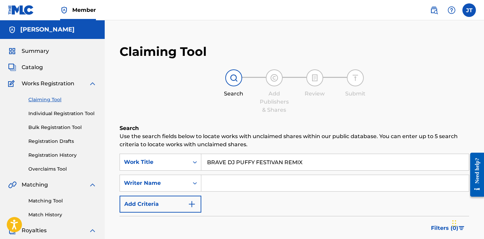
drag, startPoint x: 309, startPoint y: 164, endPoint x: 308, endPoint y: 168, distance: 3.8
click at [309, 166] on input "BRAVE DJ PUFFY FESTIVAN REMIX" at bounding box center [335, 162] width 268 height 16
click at [282, 187] on input "Search Form" at bounding box center [335, 183] width 268 height 16
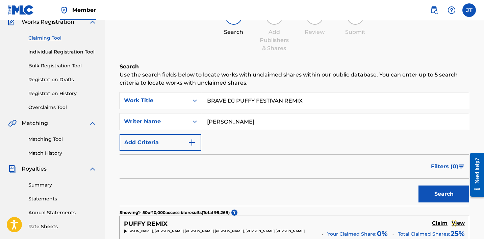
scroll to position [77, 0]
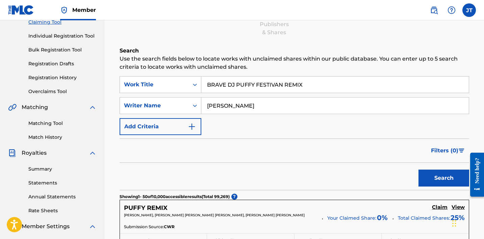
type input "[PERSON_NAME]"
click at [450, 179] on button "Search" at bounding box center [444, 177] width 51 height 17
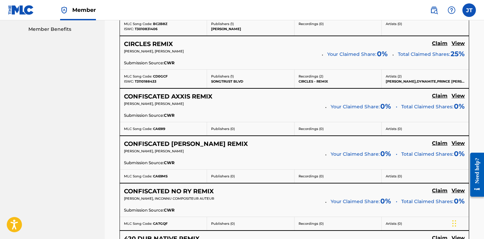
scroll to position [350, 0]
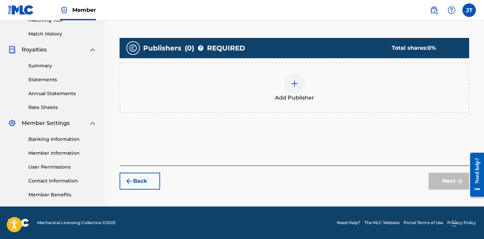
scroll to position [180, 0]
click at [301, 90] on div at bounding box center [294, 83] width 20 height 20
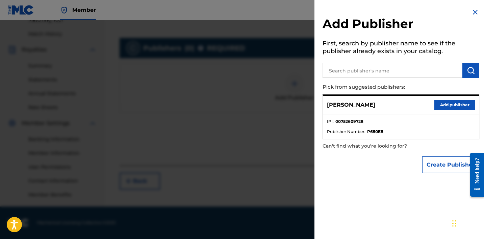
click at [440, 110] on div "[PERSON_NAME] Add publisher" at bounding box center [401, 105] width 156 height 19
click at [445, 105] on button "Add publisher" at bounding box center [455, 105] width 41 height 10
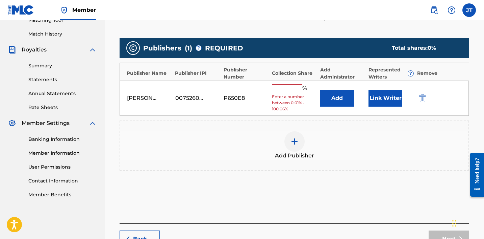
click at [387, 97] on button "Link Writer" at bounding box center [386, 98] width 34 height 17
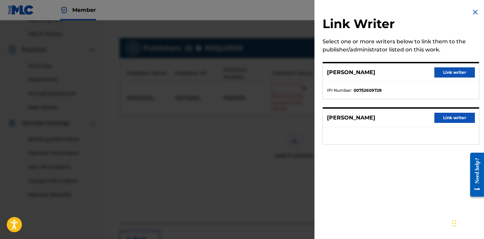
click at [448, 70] on button "Link writer" at bounding box center [455, 72] width 41 height 10
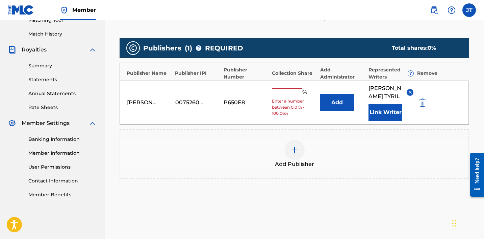
click at [282, 92] on input "text" at bounding box center [287, 92] width 30 height 9
type input "50"
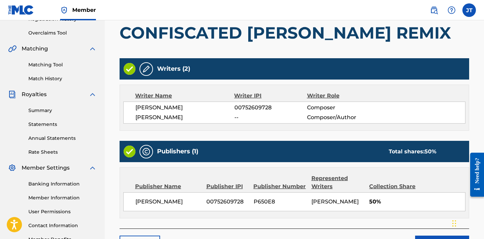
scroll to position [188, 0]
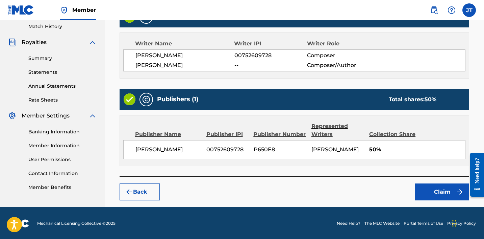
click at [437, 197] on button "Claim" at bounding box center [442, 191] width 54 height 17
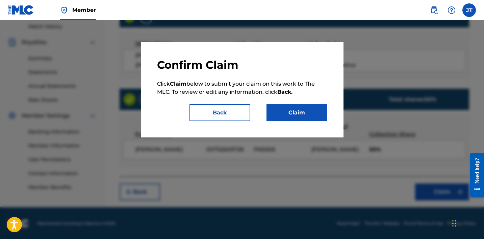
click at [295, 105] on button "Claim" at bounding box center [297, 112] width 61 height 17
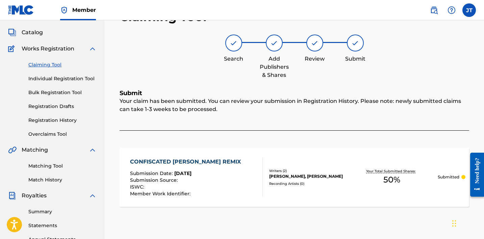
scroll to position [0, 0]
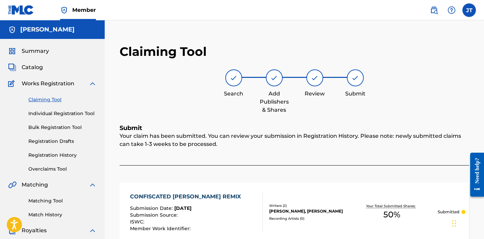
click at [60, 102] on link "Claiming Tool" at bounding box center [62, 99] width 68 height 7
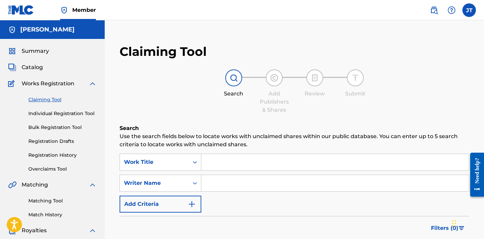
click at [219, 166] on input "Search Form" at bounding box center [335, 162] width 268 height 16
click at [226, 182] on input "Search Form" at bounding box center [335, 183] width 268 height 16
type input "[PERSON_NAME]"
click at [263, 162] on input "Search Form" at bounding box center [335, 162] width 268 height 16
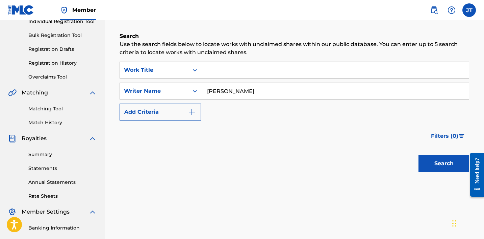
scroll to position [94, 0]
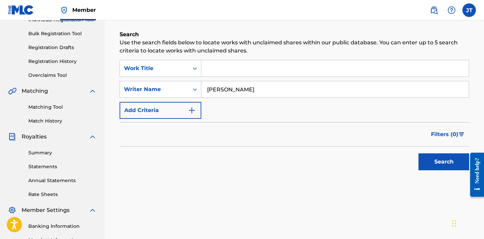
click at [455, 163] on button "Search" at bounding box center [444, 161] width 51 height 17
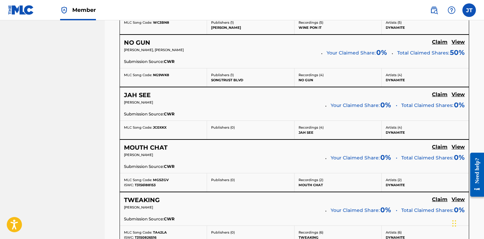
scroll to position [711, 0]
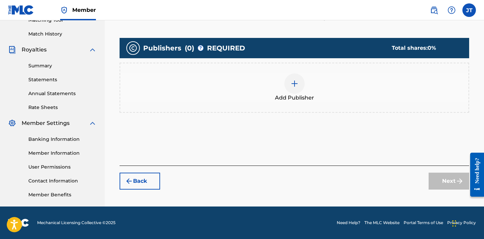
scroll to position [180, 0]
click at [298, 75] on div at bounding box center [294, 83] width 20 height 20
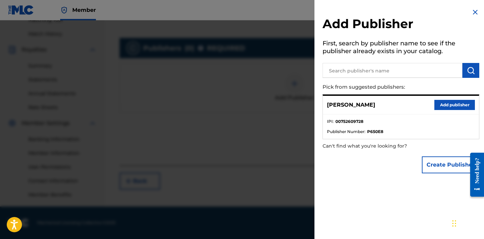
click at [444, 103] on button "Add publisher" at bounding box center [455, 105] width 41 height 10
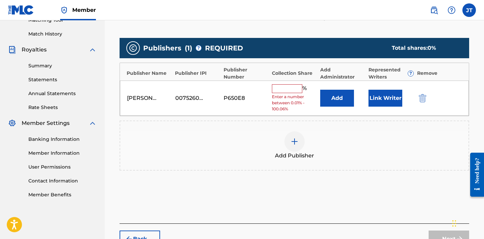
click at [301, 86] on input "text" at bounding box center [287, 88] width 30 height 9
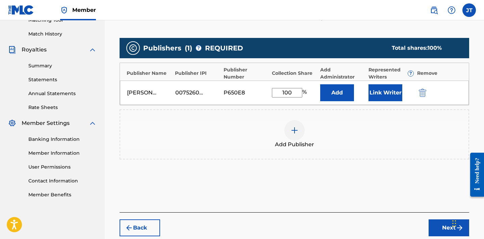
type input "100"
click at [374, 92] on button "Link Writer" at bounding box center [386, 92] width 34 height 17
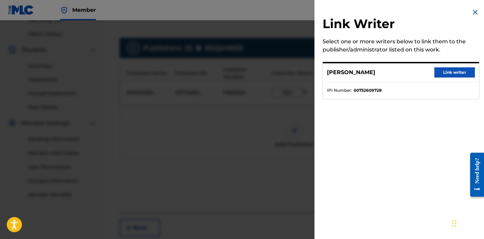
click at [436, 72] on button "Link writer" at bounding box center [455, 72] width 41 height 10
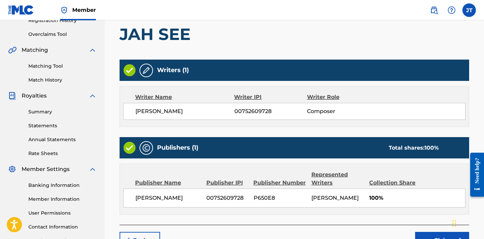
scroll to position [135, 0]
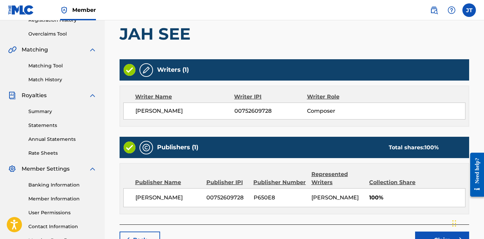
click at [444, 233] on button "Claim" at bounding box center [442, 239] width 54 height 17
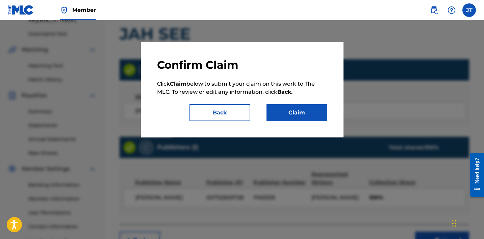
click at [305, 108] on button "Claim" at bounding box center [297, 112] width 61 height 17
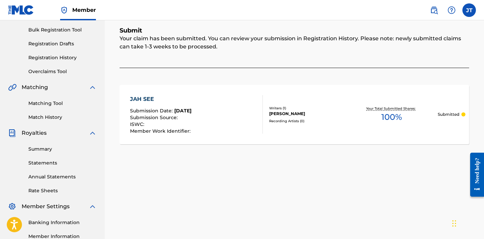
scroll to position [99, 0]
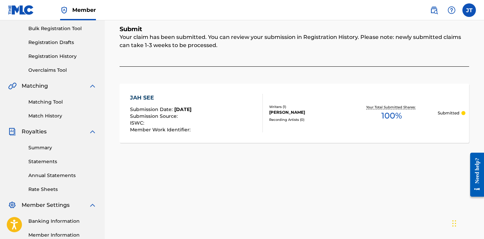
click at [91, 87] on img at bounding box center [93, 86] width 8 height 8
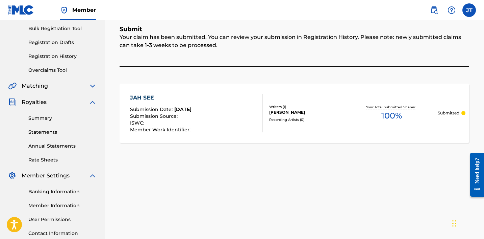
click at [91, 87] on img at bounding box center [93, 86] width 8 height 8
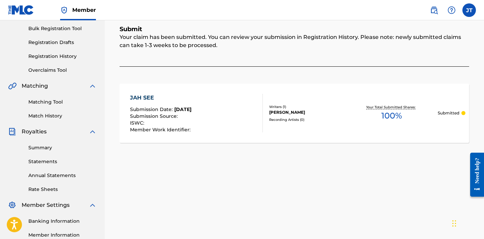
click at [53, 55] on link "Registration History" at bounding box center [62, 56] width 68 height 7
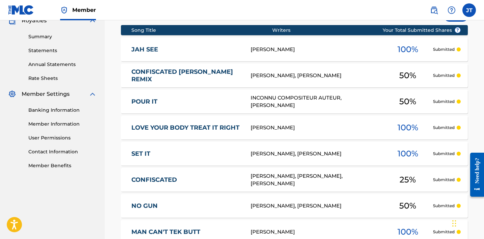
scroll to position [209, 0]
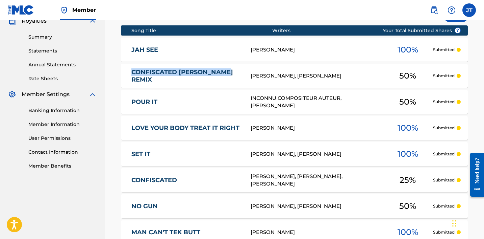
drag, startPoint x: 230, startPoint y: 80, endPoint x: 132, endPoint y: 74, distance: 98.2
click at [132, 74] on div "CONFISCATED [PERSON_NAME] REMIX CA69MS [PERSON_NAME], [PERSON_NAME] 50 % Submit…" at bounding box center [294, 76] width 347 height 24
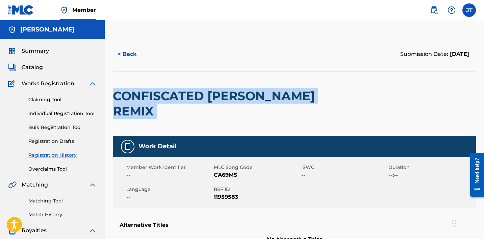
drag, startPoint x: 322, startPoint y: 97, endPoint x: 113, endPoint y: 97, distance: 209.1
click at [113, 97] on div "CONFISCATED [PERSON_NAME] REMIX" at bounding box center [294, 103] width 363 height 65
copy div "CONFISCATED [PERSON_NAME] REMIX"
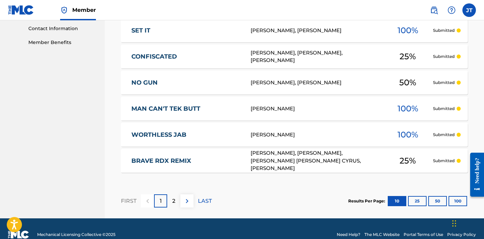
scroll to position [344, 0]
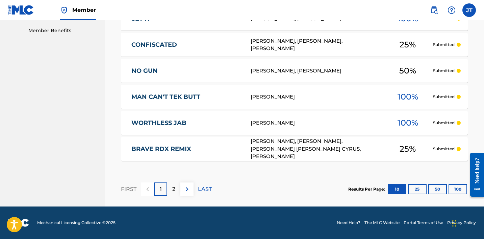
click at [420, 192] on button "25" at bounding box center [417, 189] width 19 height 10
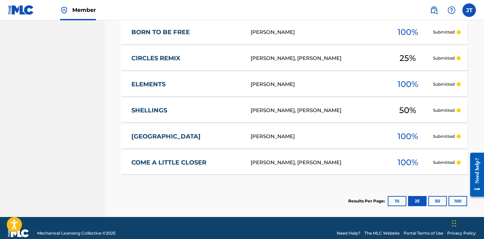
scroll to position [523, 0]
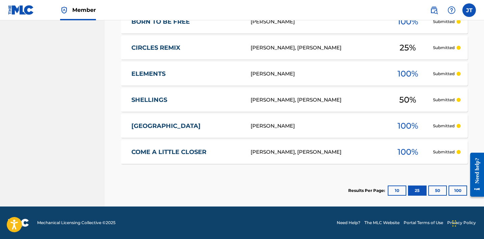
click at [436, 192] on button "50" at bounding box center [437, 190] width 19 height 10
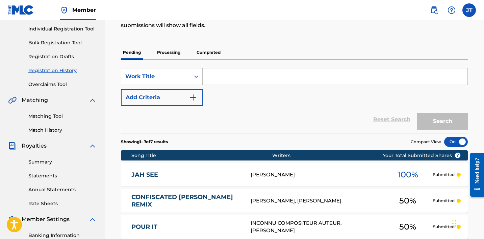
scroll to position [0, 0]
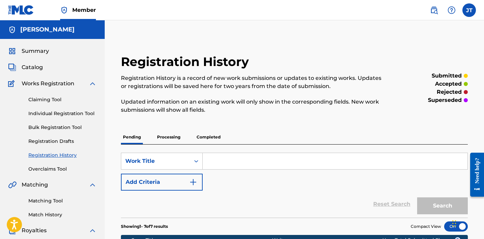
click at [56, 98] on link "Claiming Tool" at bounding box center [62, 99] width 68 height 7
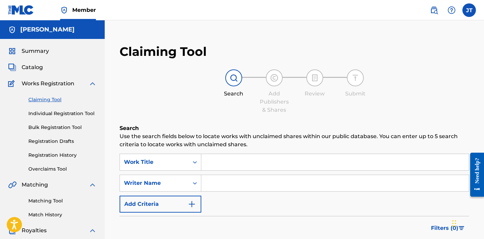
click at [231, 188] on input "Search Form" at bounding box center [335, 183] width 268 height 16
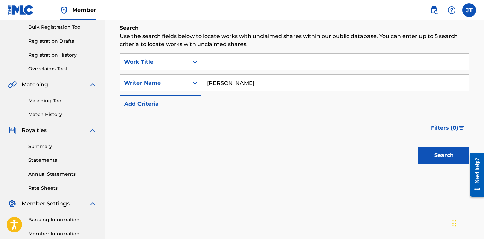
scroll to position [130, 0]
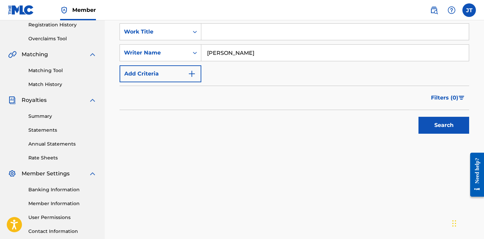
type input "[PERSON_NAME]"
click at [436, 127] on button "Search" at bounding box center [444, 125] width 51 height 17
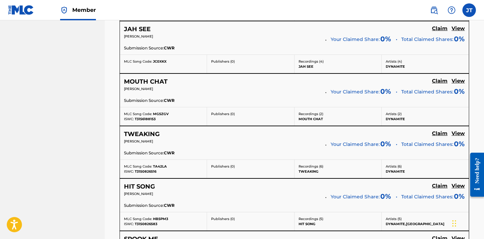
scroll to position [782, 0]
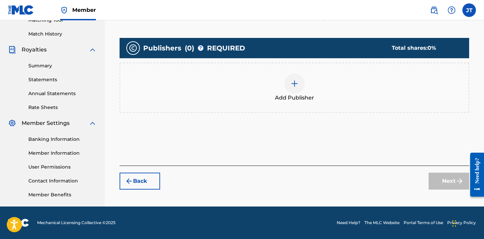
click at [295, 80] on img at bounding box center [295, 83] width 8 height 8
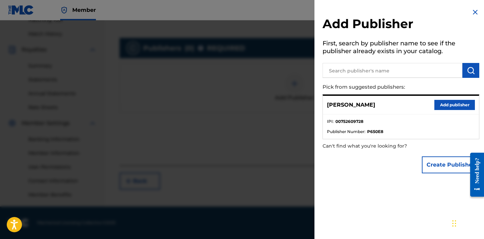
click at [446, 105] on button "Add publisher" at bounding box center [455, 105] width 41 height 10
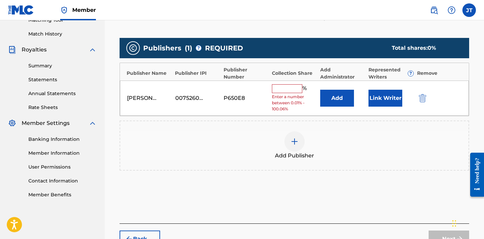
click at [290, 90] on input "text" at bounding box center [287, 88] width 30 height 9
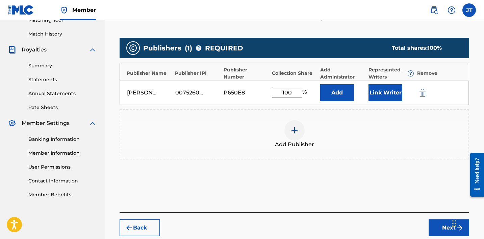
type input "100"
click at [388, 86] on button "Link Writer" at bounding box center [386, 92] width 34 height 17
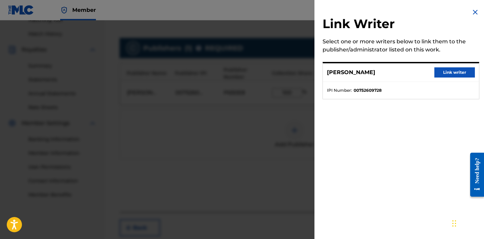
click at [438, 77] on button "Link writer" at bounding box center [455, 72] width 41 height 10
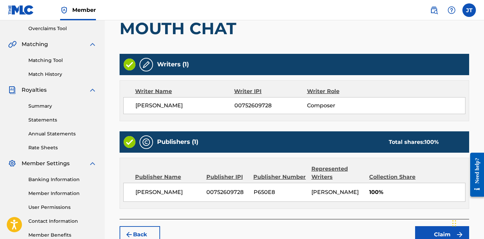
scroll to position [143, 0]
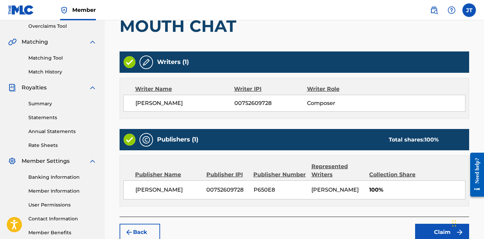
click at [438, 229] on button "Claim" at bounding box center [442, 231] width 54 height 17
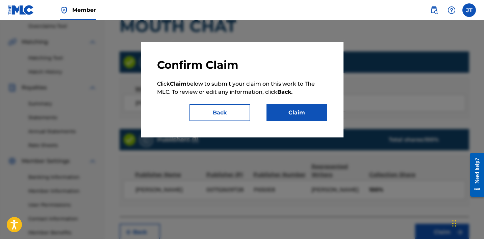
click at [317, 117] on button "Claim" at bounding box center [297, 112] width 61 height 17
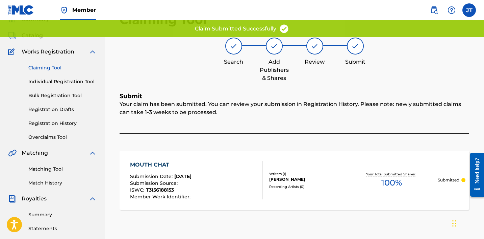
scroll to position [0, 0]
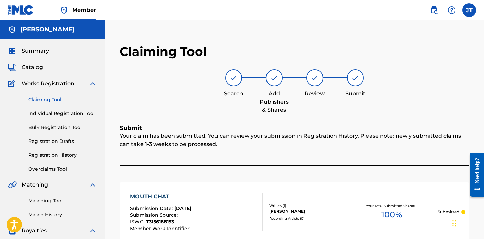
click at [51, 97] on link "Claiming Tool" at bounding box center [62, 99] width 68 height 7
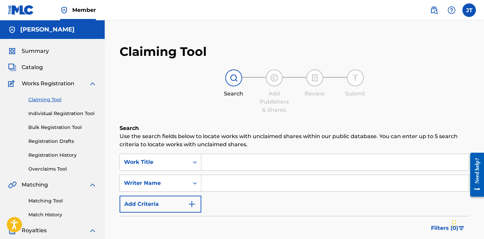
click at [225, 177] on input "Search Form" at bounding box center [335, 183] width 268 height 16
type input "[PERSON_NAME]"
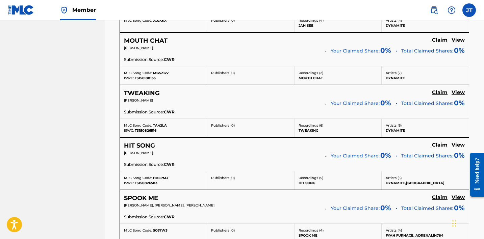
scroll to position [822, 0]
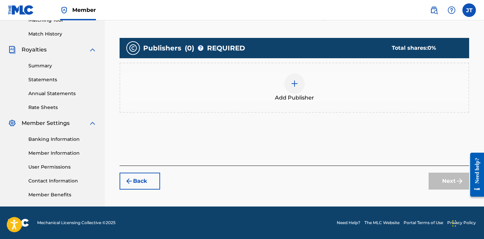
click at [299, 91] on div at bounding box center [294, 83] width 20 height 20
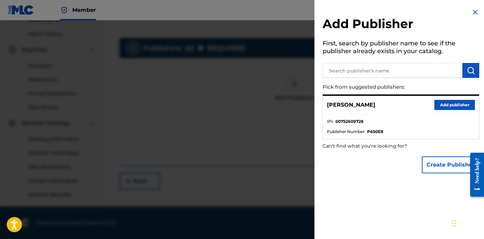
click at [446, 106] on button "Add publisher" at bounding box center [455, 105] width 41 height 10
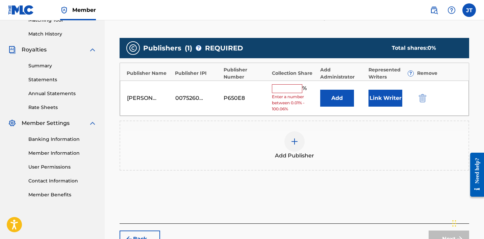
click at [389, 98] on button "Link Writer" at bounding box center [386, 98] width 34 height 17
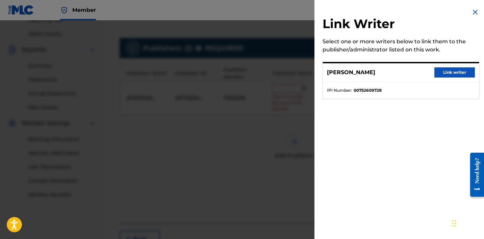
click at [440, 72] on button "Link writer" at bounding box center [455, 72] width 41 height 10
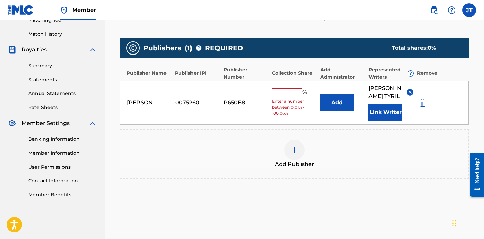
click at [289, 90] on input "text" at bounding box center [287, 92] width 30 height 9
type input "100"
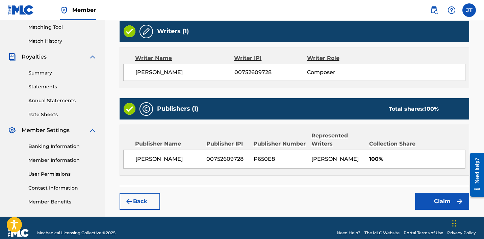
scroll to position [183, 0]
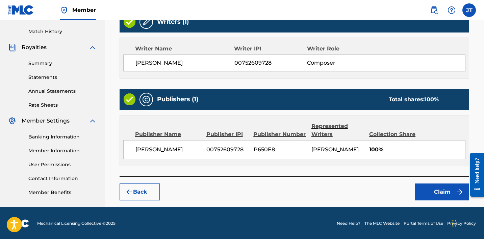
click at [442, 198] on button "Claim" at bounding box center [442, 191] width 54 height 17
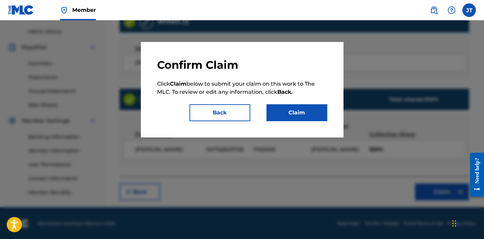
click at [298, 116] on button "Claim" at bounding box center [297, 112] width 61 height 17
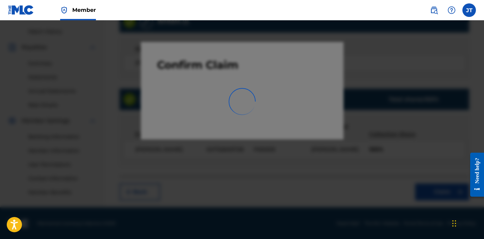
scroll to position [180, 0]
